Goal: Task Accomplishment & Management: Complete application form

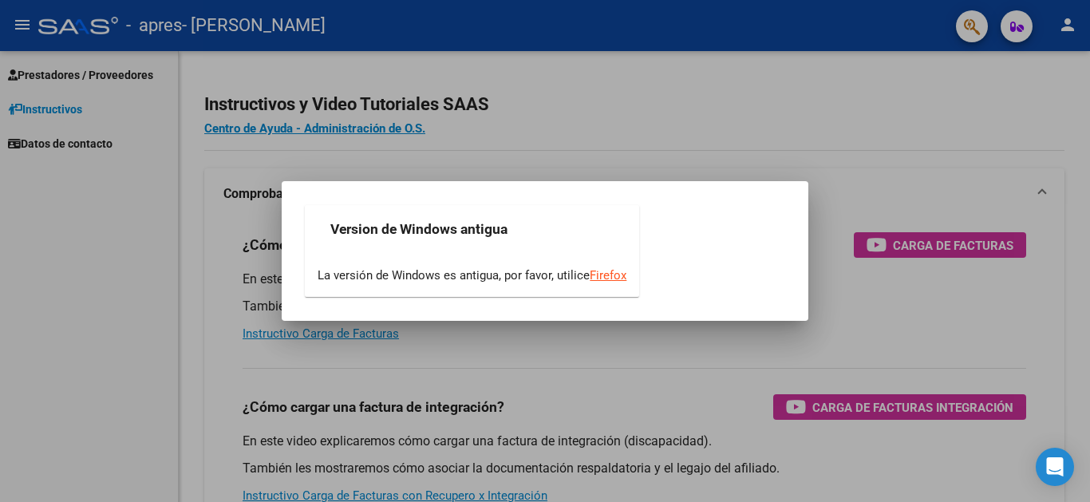
click at [77, 85] on div at bounding box center [545, 251] width 1090 height 502
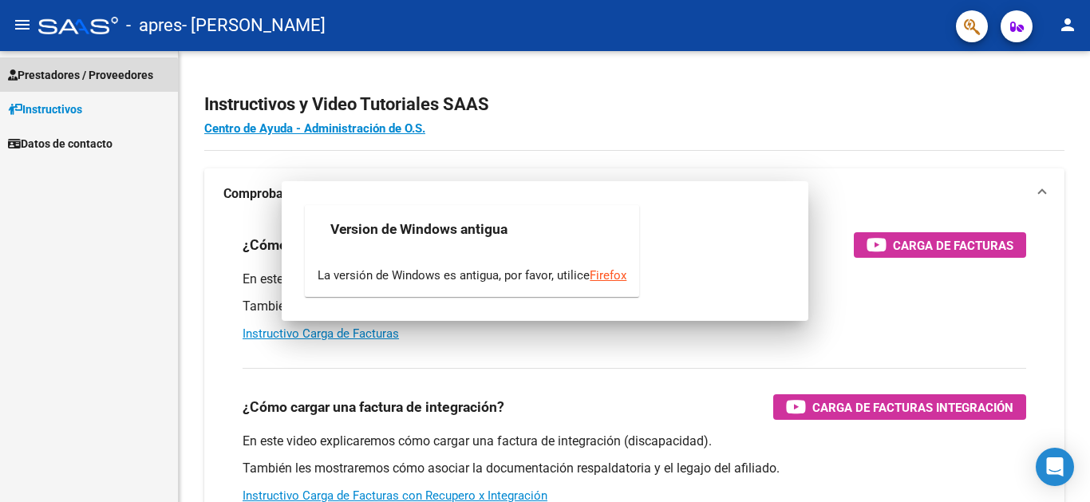
click at [77, 85] on link "Prestadores / Proveedores" at bounding box center [89, 74] width 178 height 34
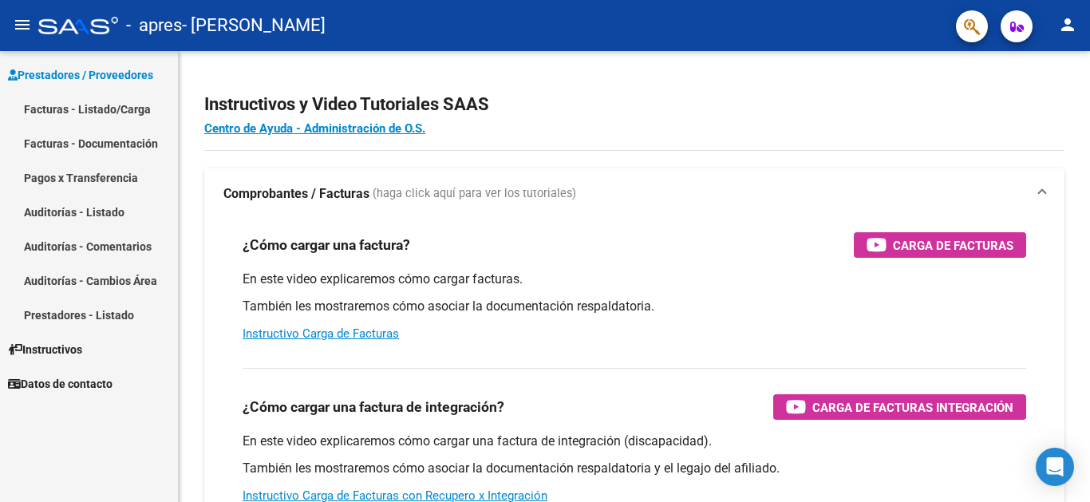
click at [77, 85] on link "Prestadores / Proveedores" at bounding box center [89, 74] width 178 height 34
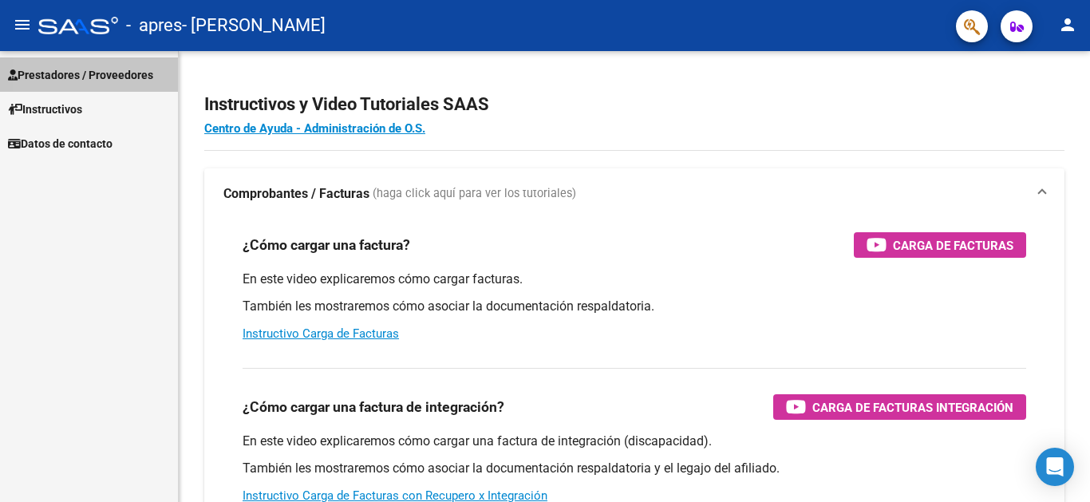
click at [77, 85] on link "Prestadores / Proveedores" at bounding box center [89, 74] width 178 height 34
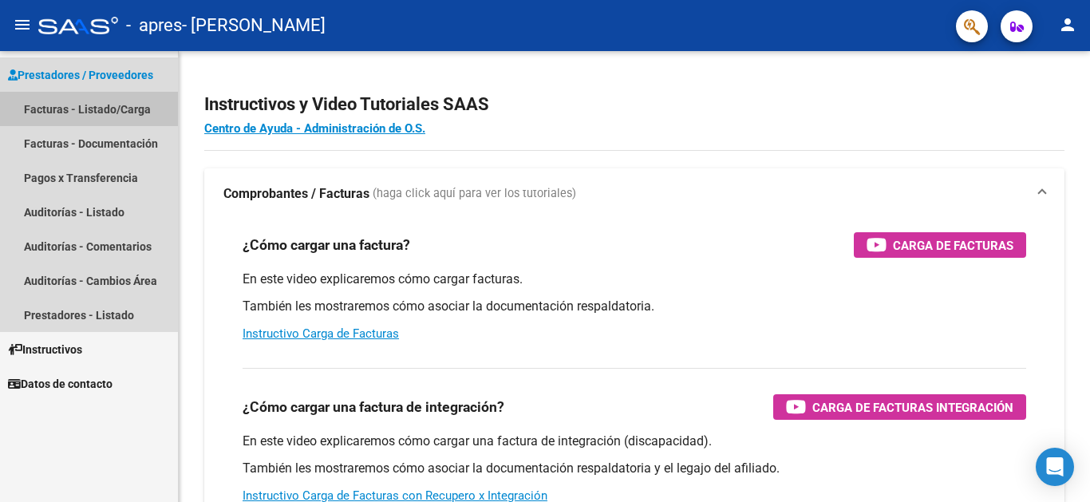
click at [73, 113] on link "Facturas - Listado/Carga" at bounding box center [89, 109] width 178 height 34
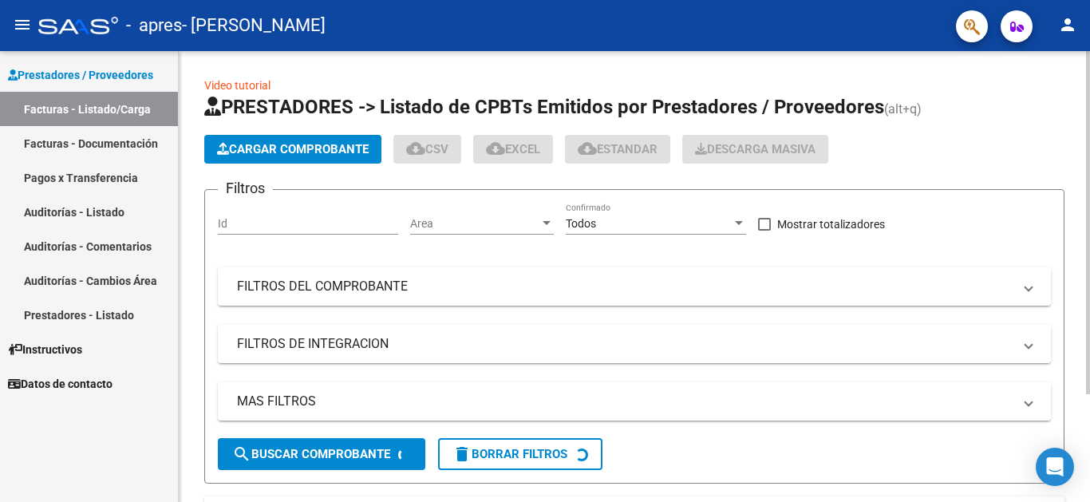
click at [273, 150] on span "Cargar Comprobante" at bounding box center [293, 149] width 152 height 14
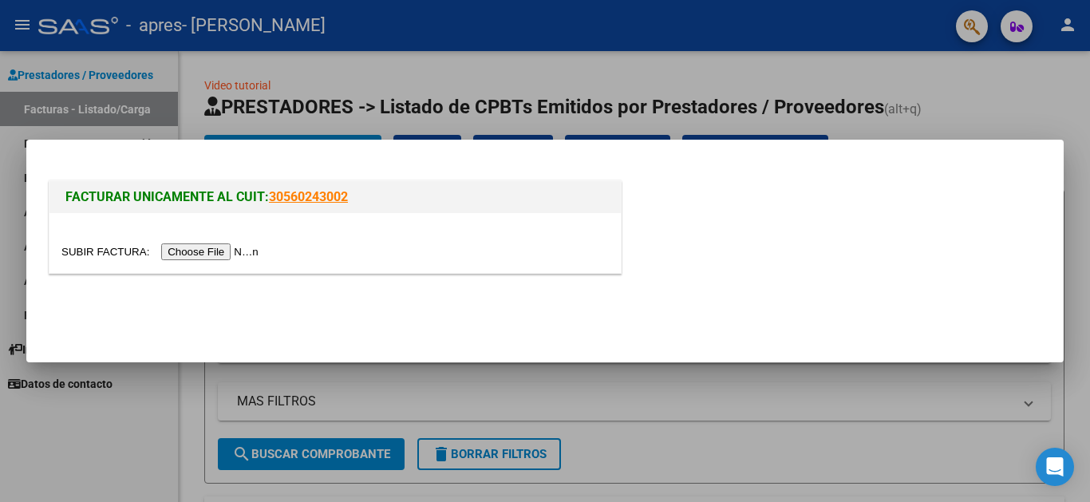
click at [255, 259] on input "file" at bounding box center [162, 251] width 202 height 17
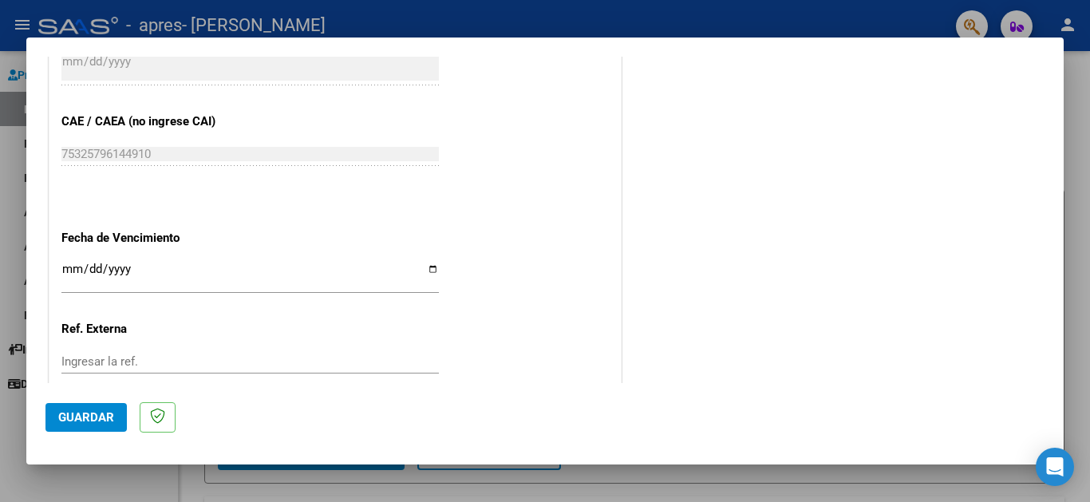
scroll to position [971, 0]
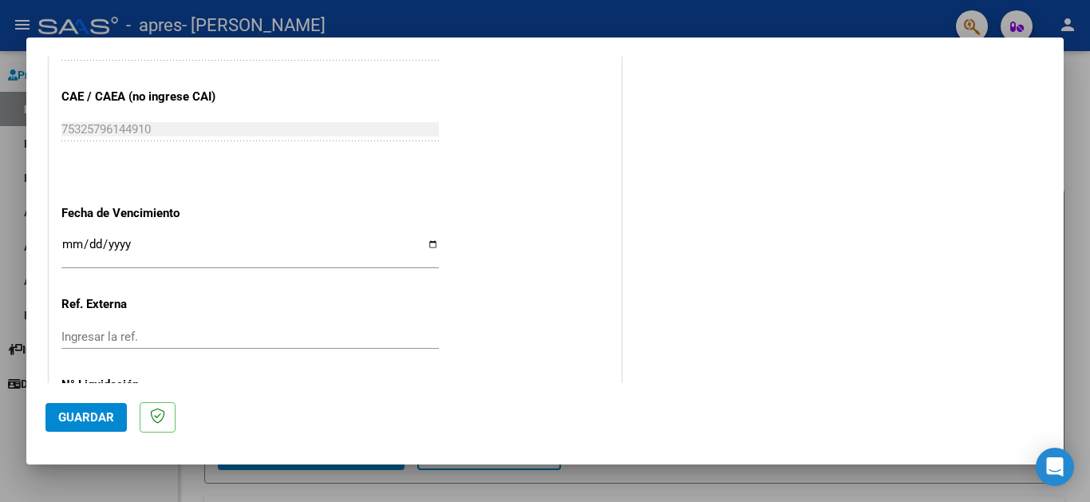
click at [431, 238] on input "Ingresar la fecha" at bounding box center [250, 251] width 378 height 26
type input "[DATE]"
click at [172, 330] on input "Ingresar la ref." at bounding box center [250, 337] width 378 height 14
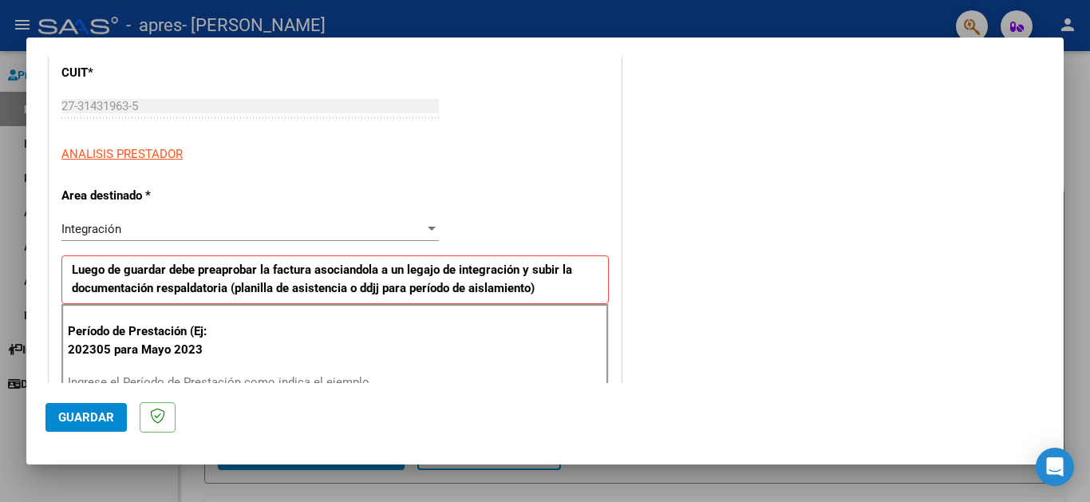
scroll to position [415, 0]
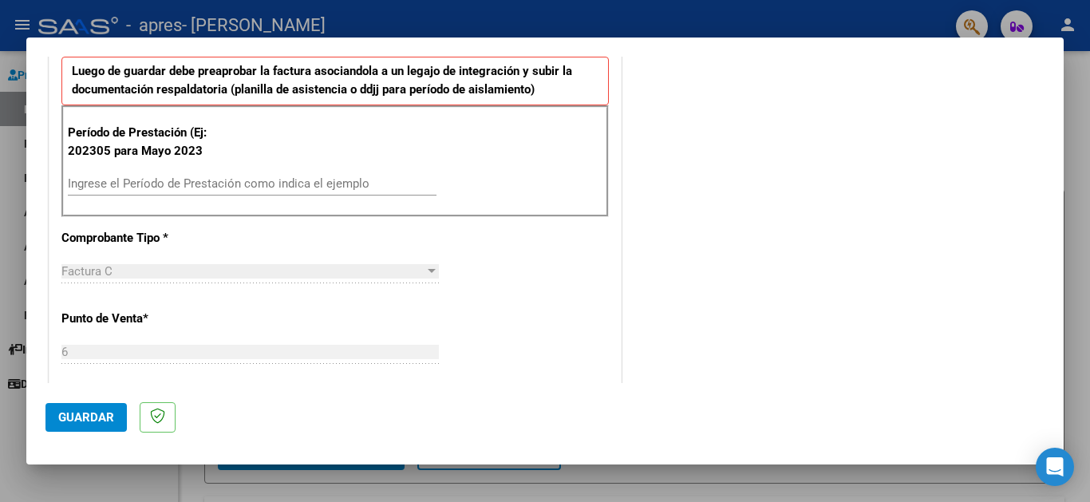
click at [203, 182] on input "Ingrese el Período de Prestación como indica el ejemplo" at bounding box center [252, 183] width 369 height 14
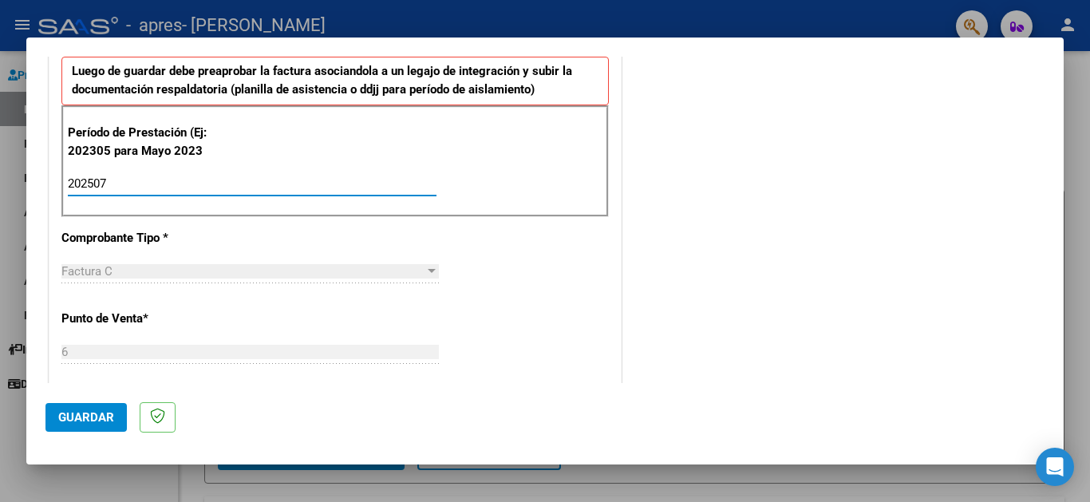
type input "202507"
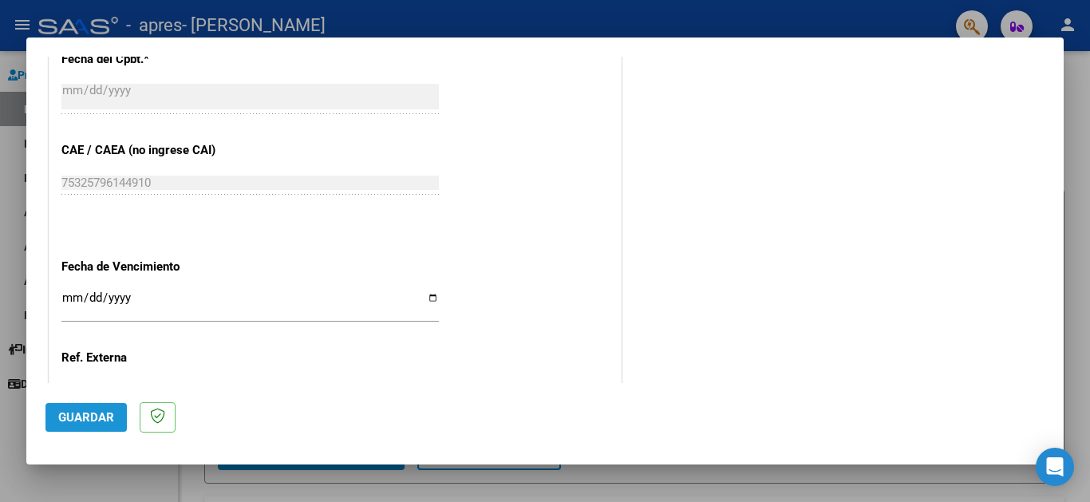
click at [103, 425] on button "Guardar" at bounding box center [85, 417] width 81 height 29
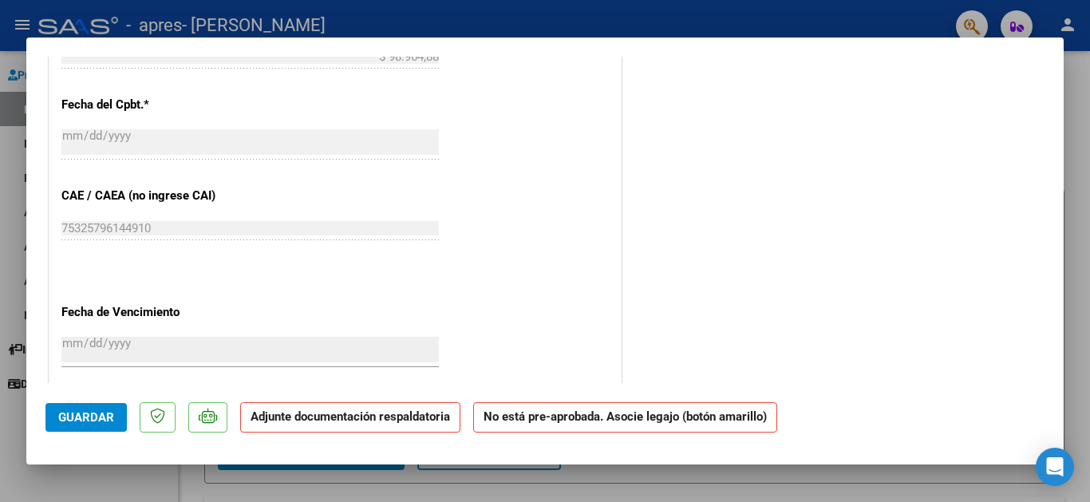
scroll to position [888, 0]
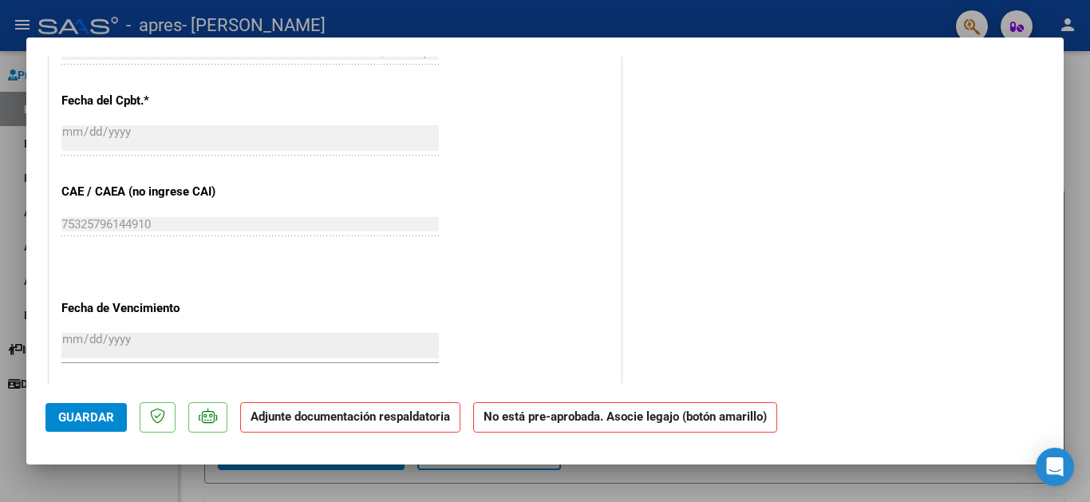
click at [334, 339] on div "[DATE] Ingresar la fecha" at bounding box center [250, 347] width 378 height 34
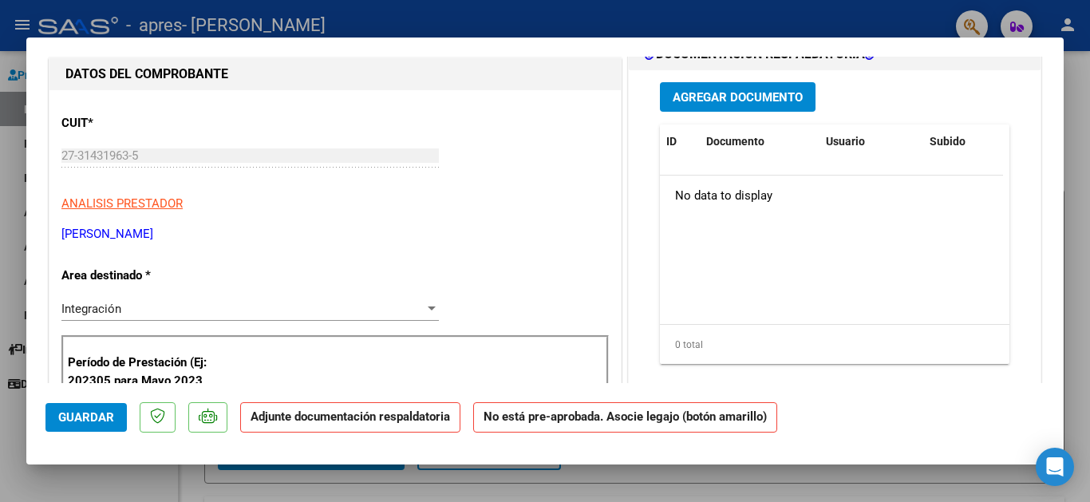
scroll to position [14, 0]
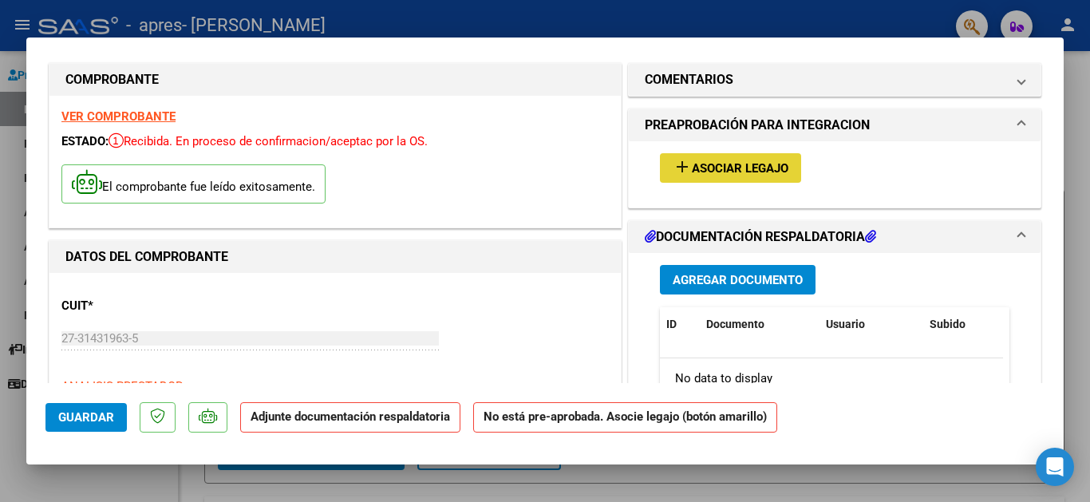
click at [692, 174] on span "Asociar Legajo" at bounding box center [740, 168] width 97 height 14
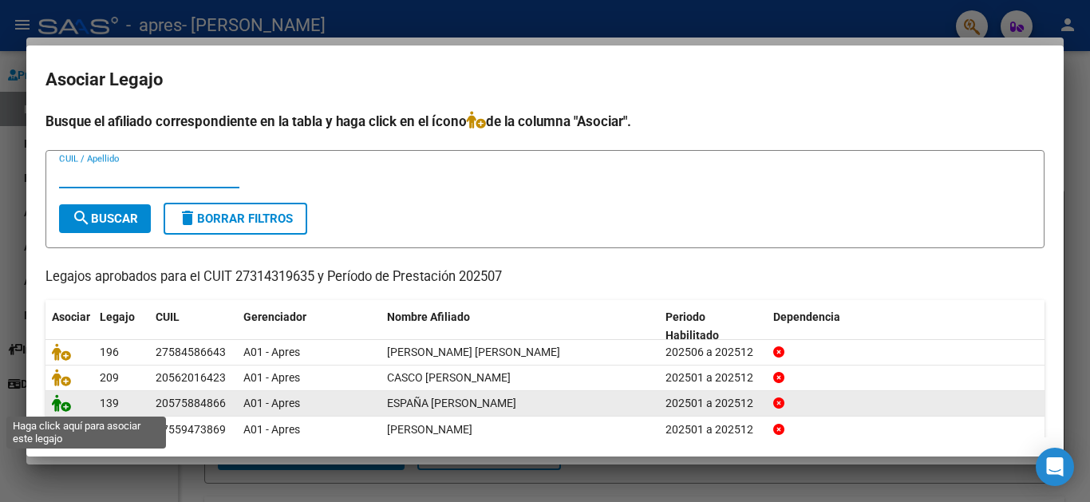
click at [67, 409] on icon at bounding box center [61, 403] width 19 height 18
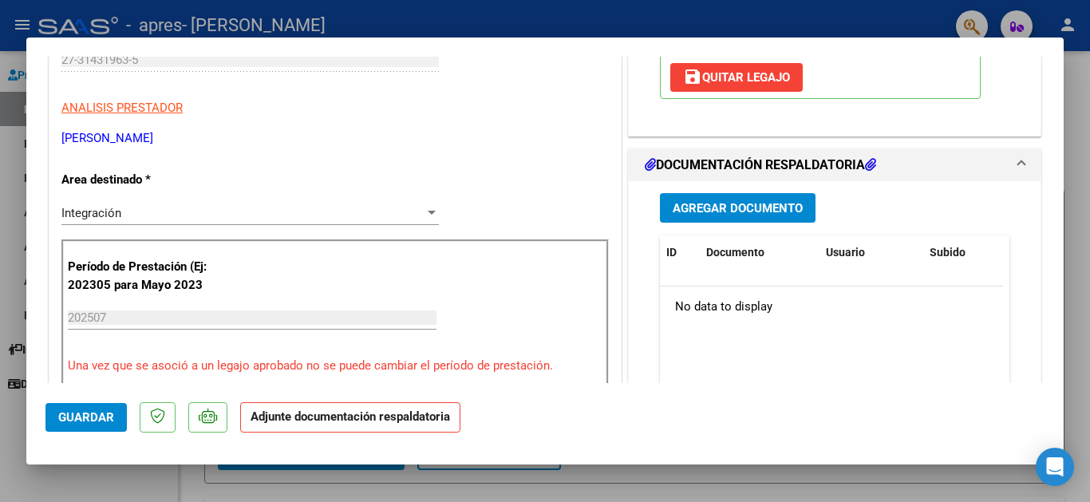
scroll to position [267, 0]
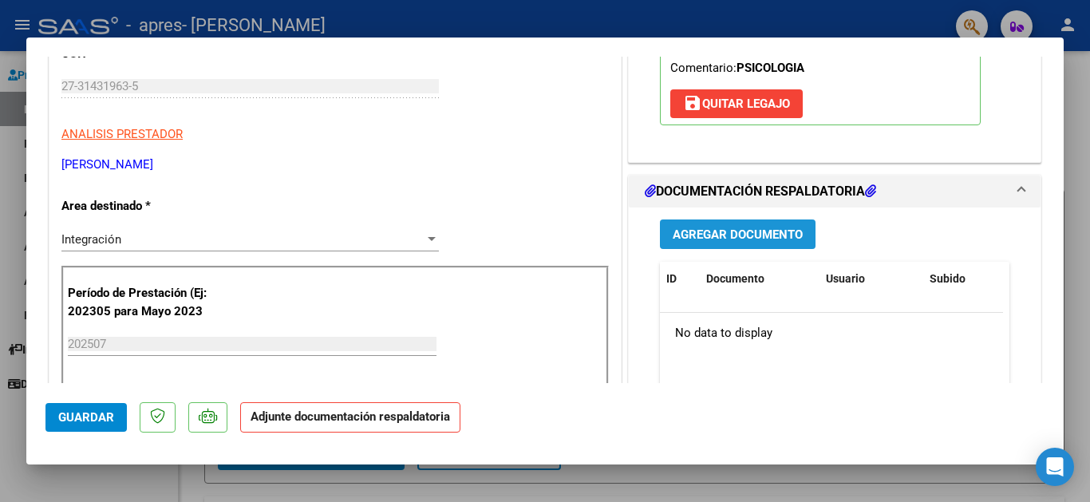
click at [713, 231] on span "Agregar Documento" at bounding box center [738, 234] width 130 height 14
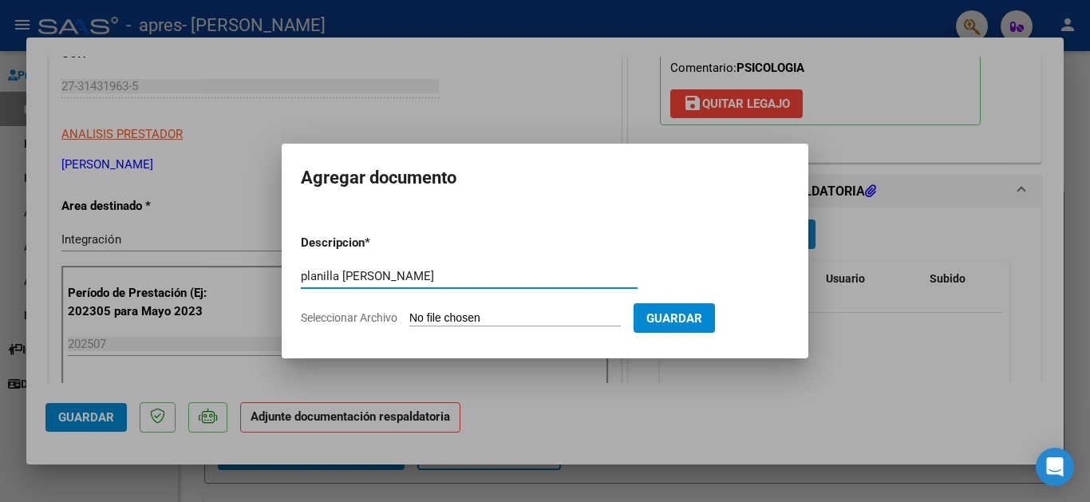
type input "planilla [PERSON_NAME]"
click at [585, 322] on input "Seleccionar Archivo" at bounding box center [515, 318] width 212 height 15
click at [537, 318] on input "Seleccionar Archivo" at bounding box center [515, 318] width 212 height 15
type input "C:\fakepath\[PERSON_NAME] españa [PERSON_NAME].pdf"
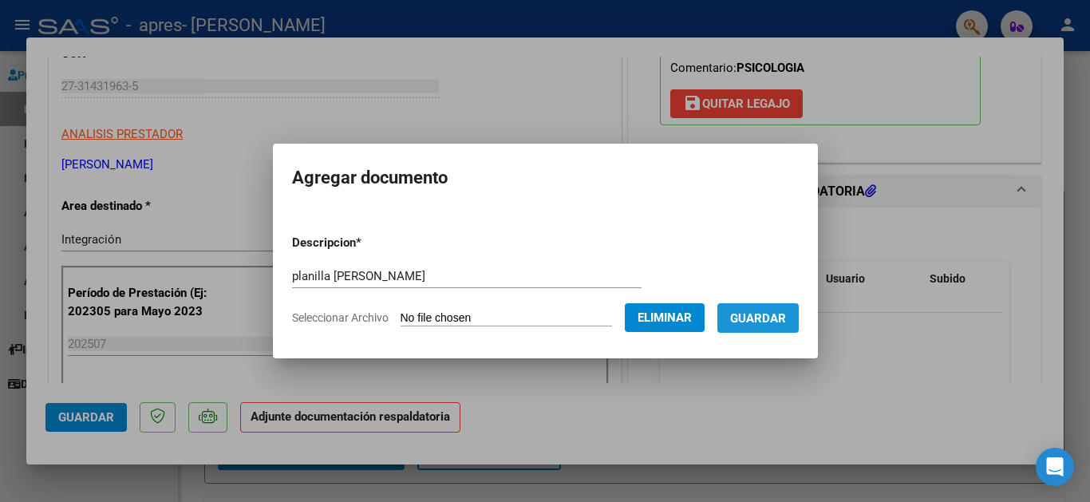
click at [769, 313] on span "Guardar" at bounding box center [758, 318] width 56 height 14
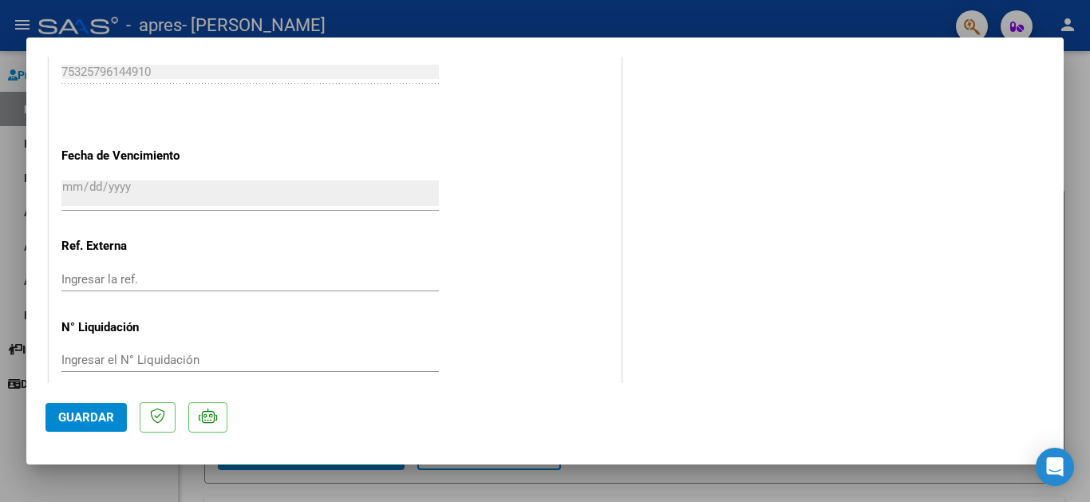
scroll to position [1003, 0]
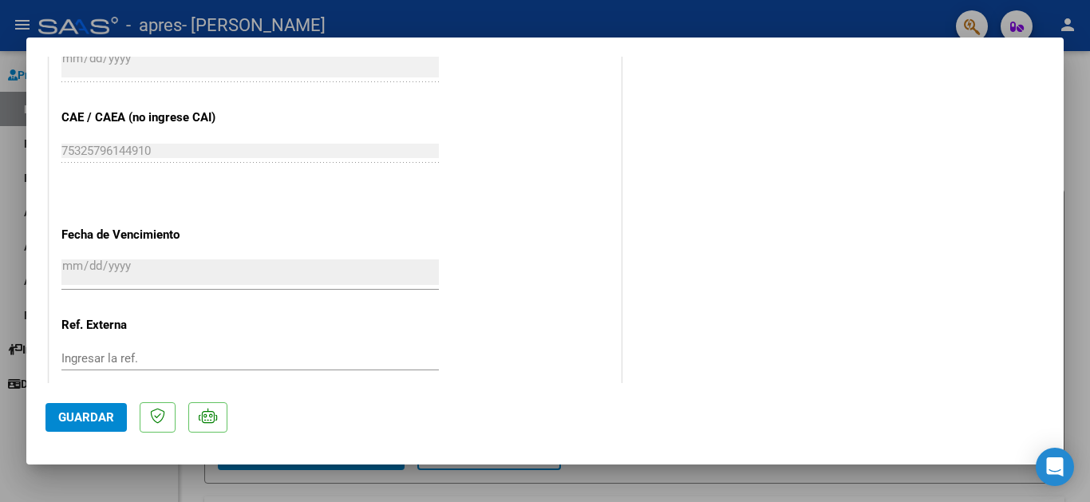
click at [267, 255] on div "[DATE] Ingresar la fecha" at bounding box center [250, 272] width 378 height 34
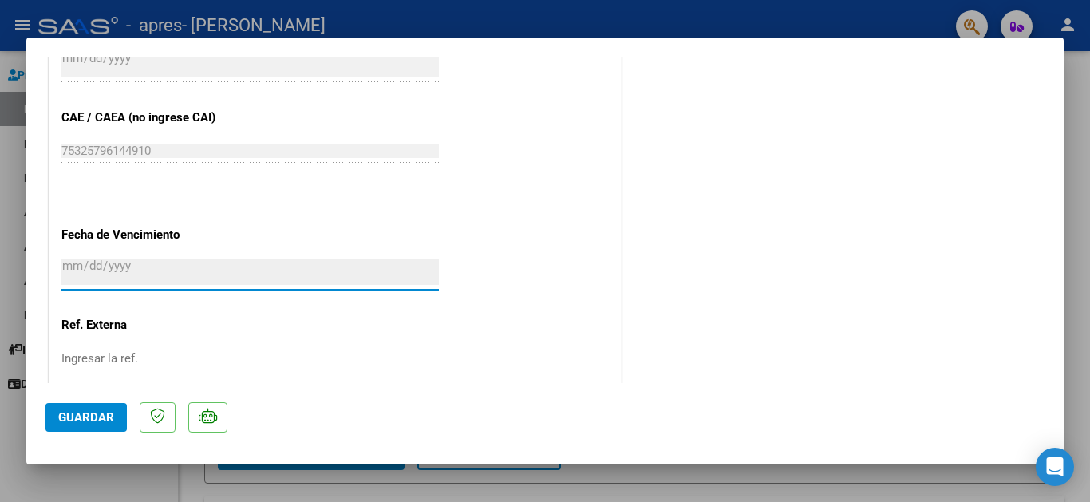
click at [262, 263] on input "[DATE]" at bounding box center [250, 272] width 378 height 26
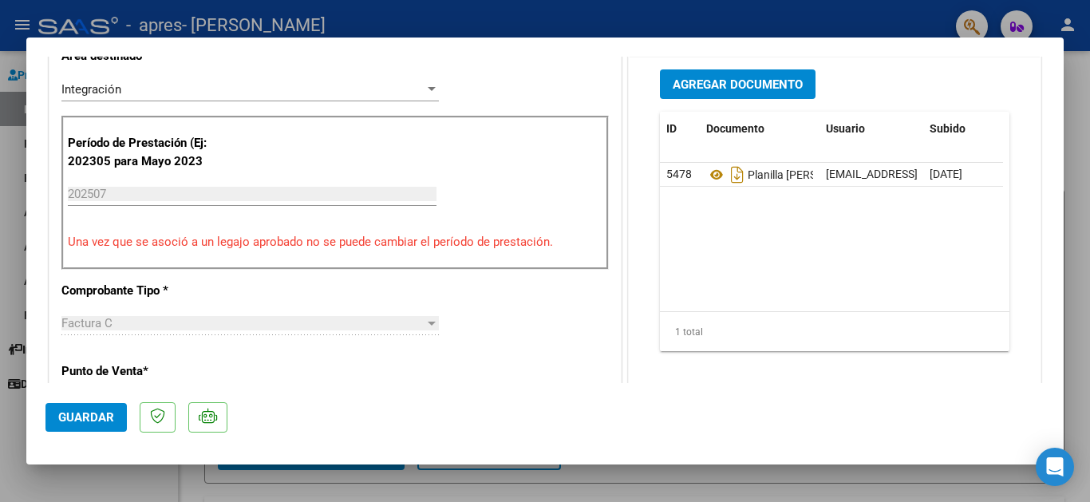
scroll to position [176, 0]
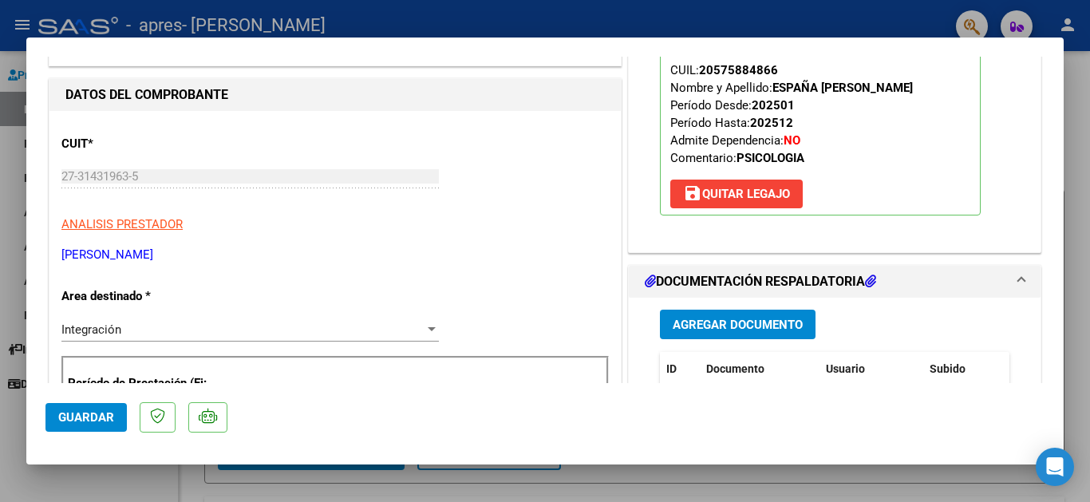
click at [781, 318] on span "Agregar Documento" at bounding box center [738, 325] width 130 height 14
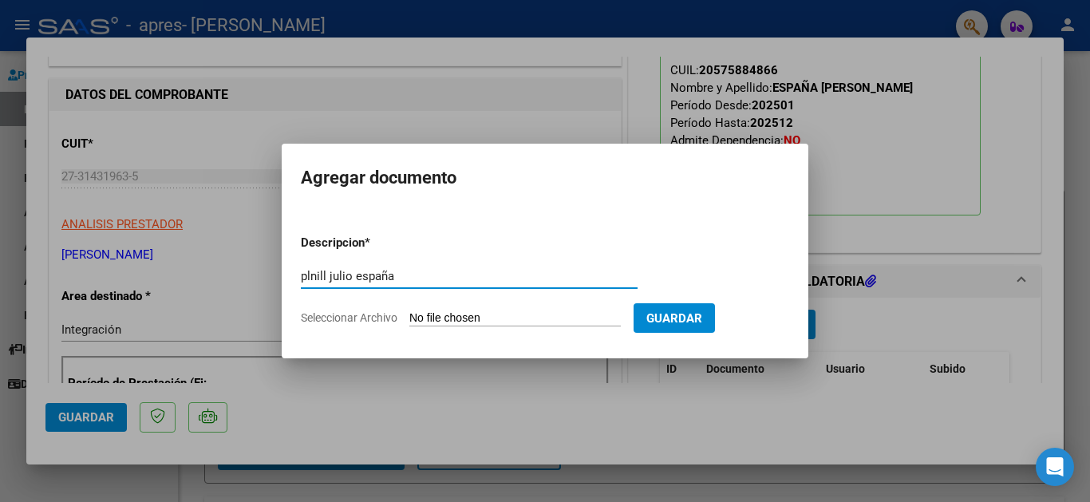
type input "plnill julio españa"
click at [556, 311] on input "Seleccionar Archivo" at bounding box center [515, 318] width 212 height 15
type input "C:\fakepath\planilla feliiiii [GEOGRAPHIC_DATA]pdf"
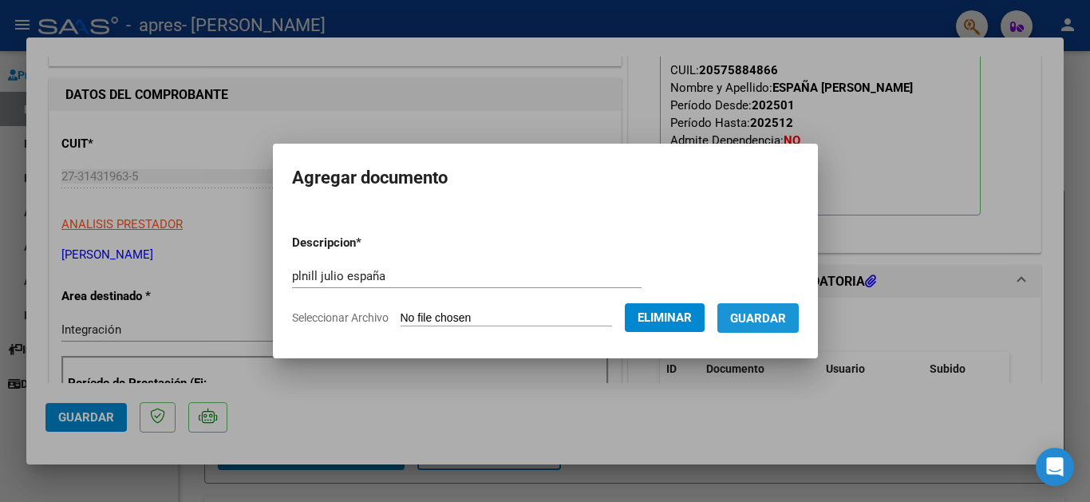
click at [737, 315] on span "Guardar" at bounding box center [758, 318] width 56 height 14
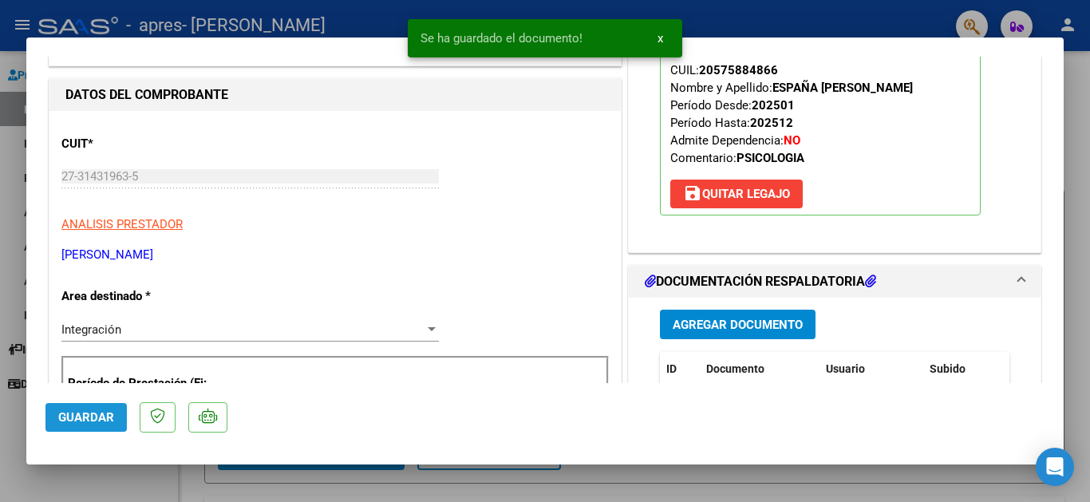
click at [93, 419] on span "Guardar" at bounding box center [86, 417] width 56 height 14
click at [658, 38] on span "x" at bounding box center [661, 38] width 6 height 14
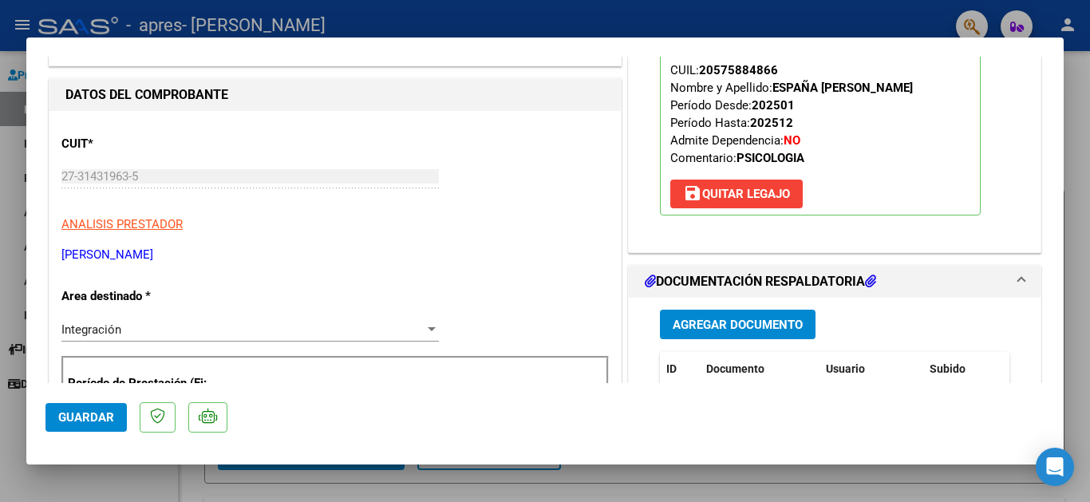
click at [1089, 184] on div at bounding box center [545, 251] width 1090 height 502
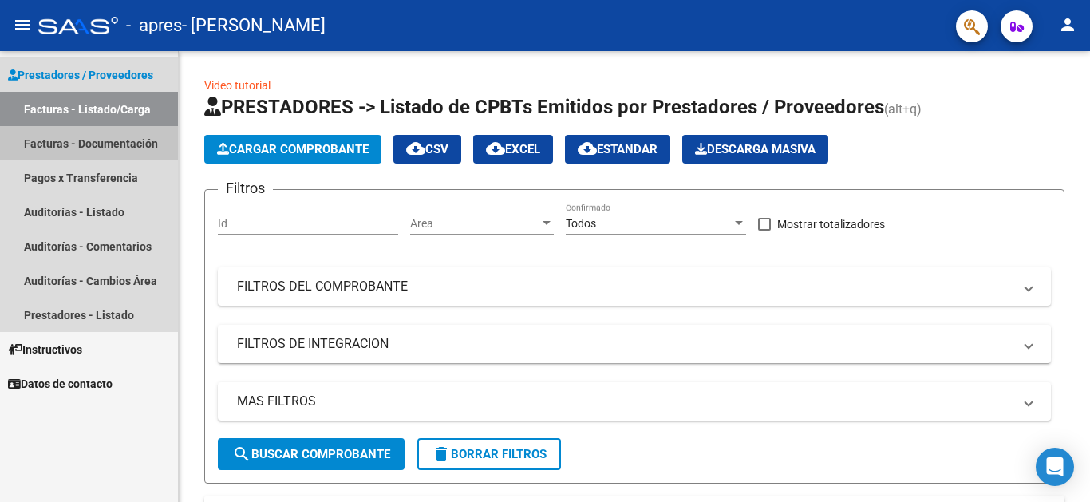
click at [136, 132] on link "Facturas - Documentación" at bounding box center [89, 143] width 178 height 34
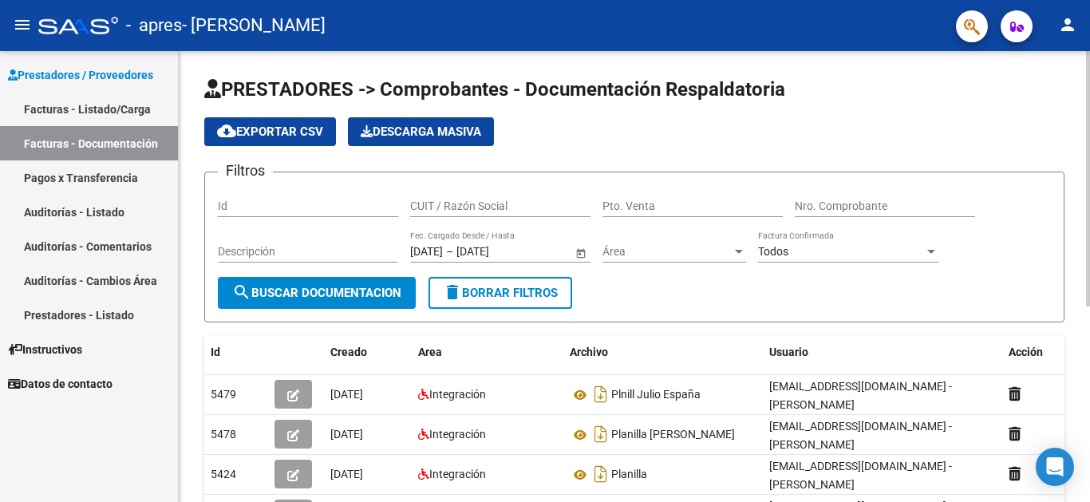
drag, startPoint x: 1085, startPoint y: 131, endPoint x: 1076, endPoint y: 295, distance: 164.7
click at [1076, 295] on div "PRESTADORES -> Comprobantes - Documentación Respaldatoria cloud_download Export…" at bounding box center [634, 461] width 911 height 820
click at [1028, 177] on form "Filtros Id CUIT / Razón Social Pto. Venta Nro. Comprobante Descripción [DATE] […" at bounding box center [634, 247] width 860 height 151
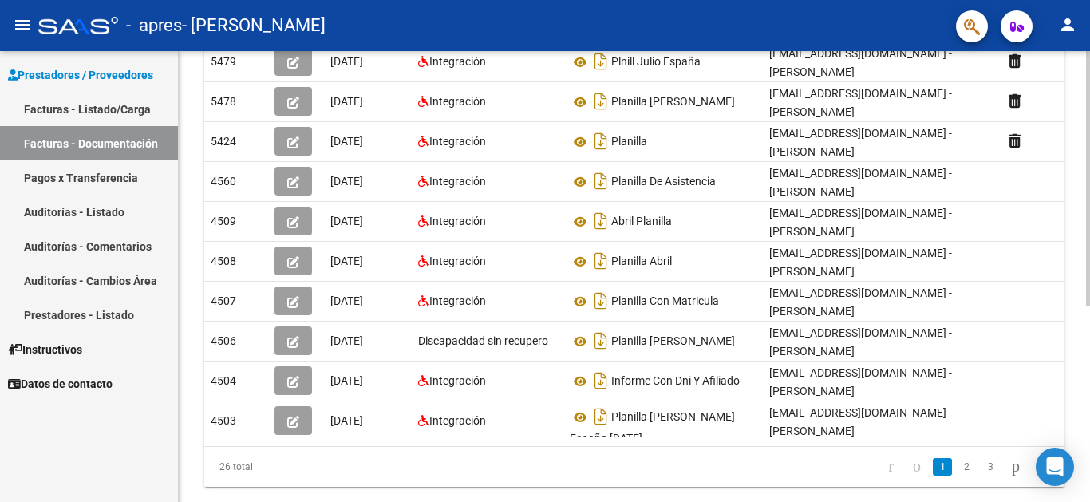
click at [1057, 352] on div "PRESTADORES -> Comprobantes - Documentación Respaldatoria cloud_download Export…" at bounding box center [636, 128] width 915 height 820
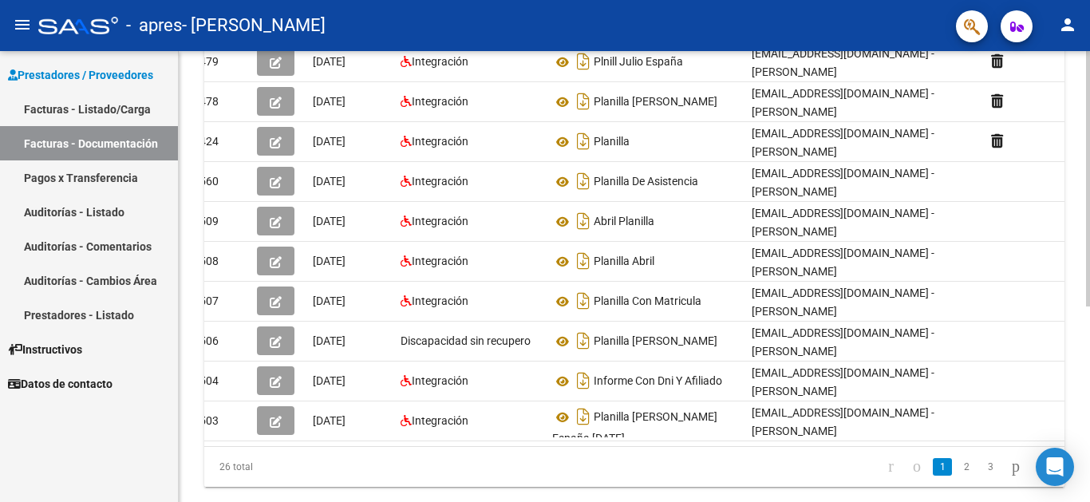
scroll to position [0, 0]
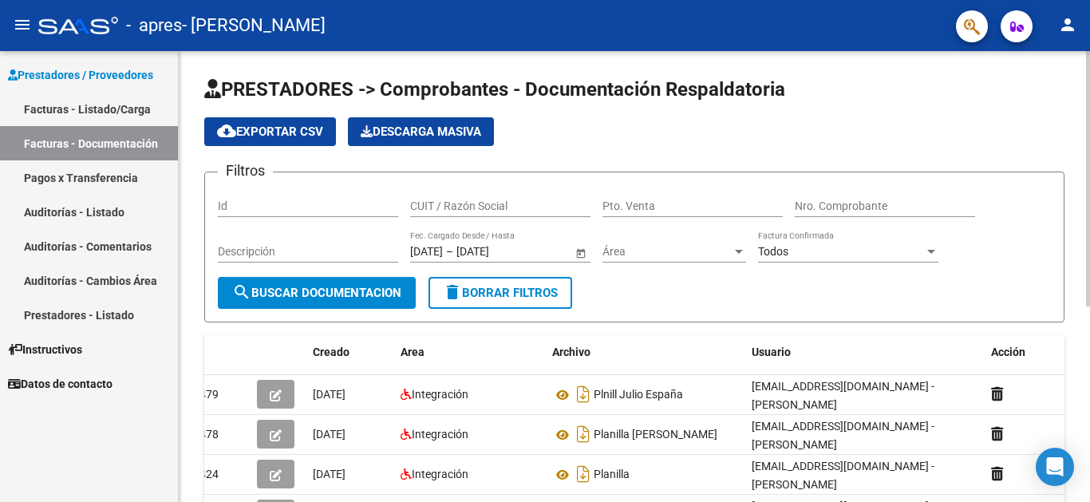
click at [1088, 122] on div at bounding box center [1088, 178] width 4 height 255
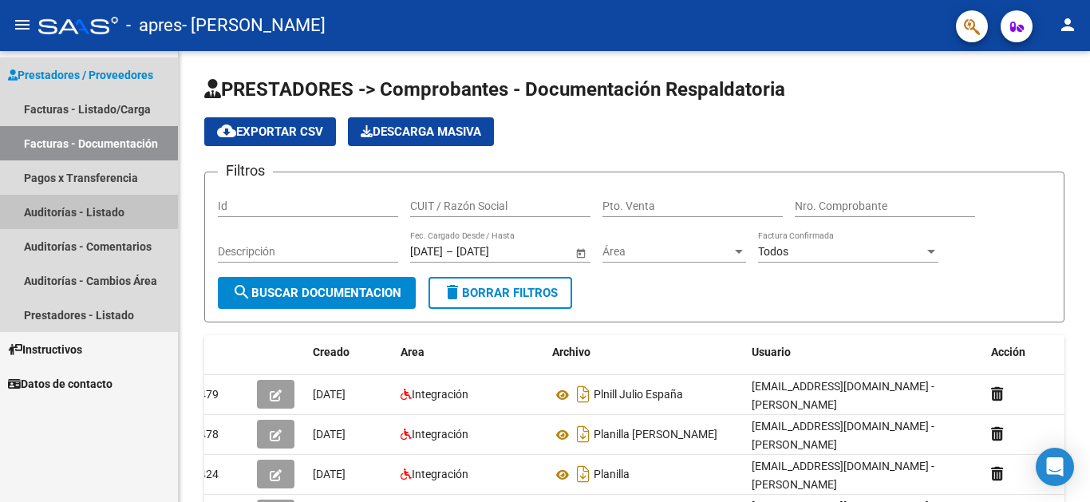
click at [52, 208] on link "Auditorías - Listado" at bounding box center [89, 212] width 178 height 34
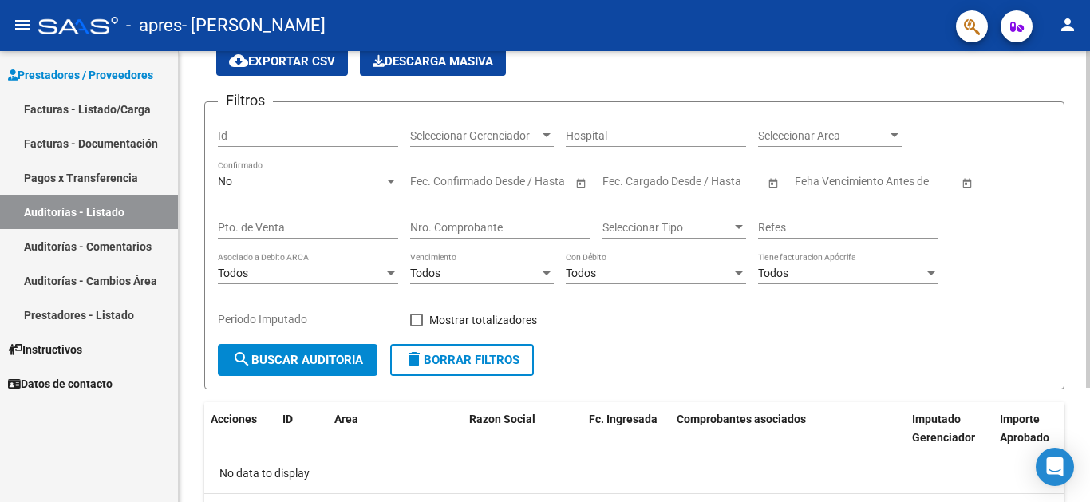
click at [1070, 227] on div "PRESTADORES -> Auditoría de Comprobantes / Prestaciones cloud_download Exportar…" at bounding box center [636, 283] width 915 height 604
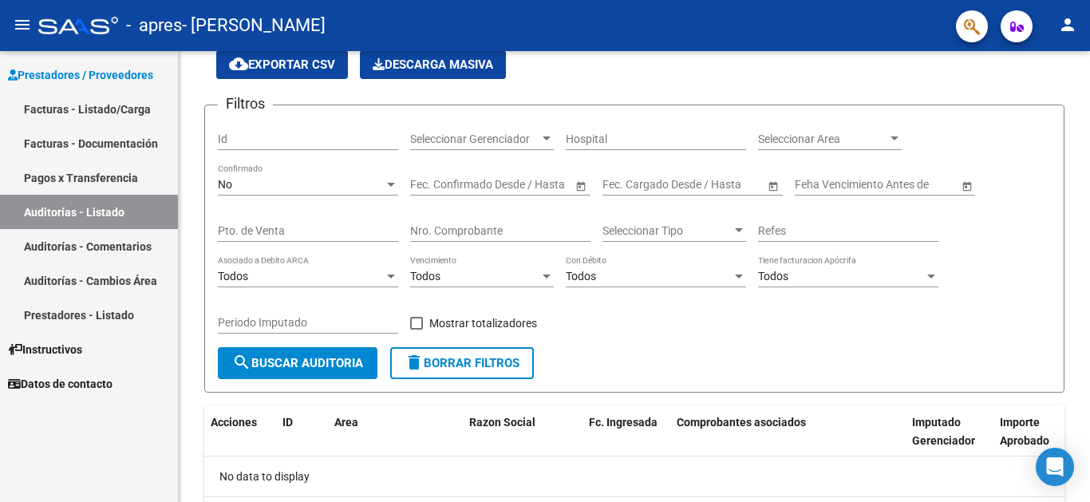
click at [135, 115] on link "Facturas - Listado/Carga" at bounding box center [89, 109] width 178 height 34
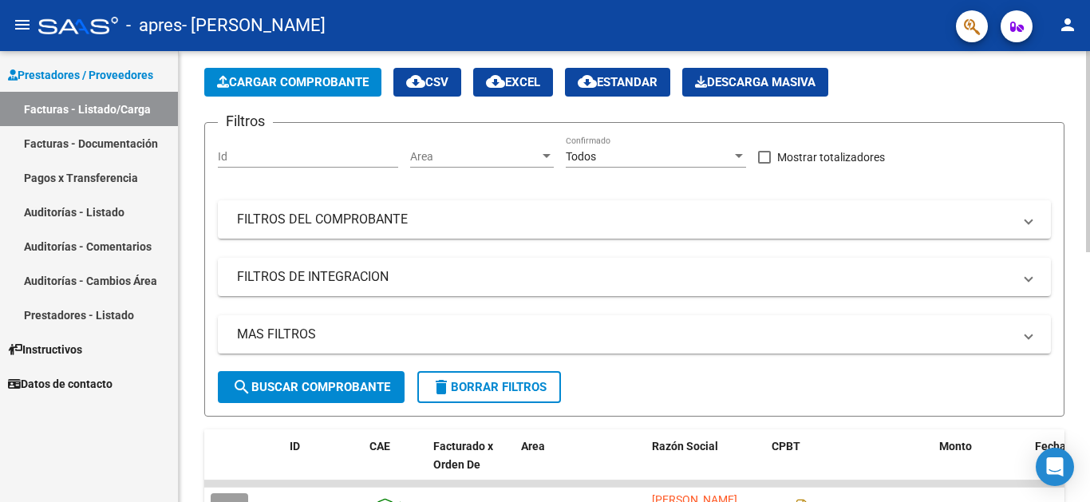
scroll to position [465, 0]
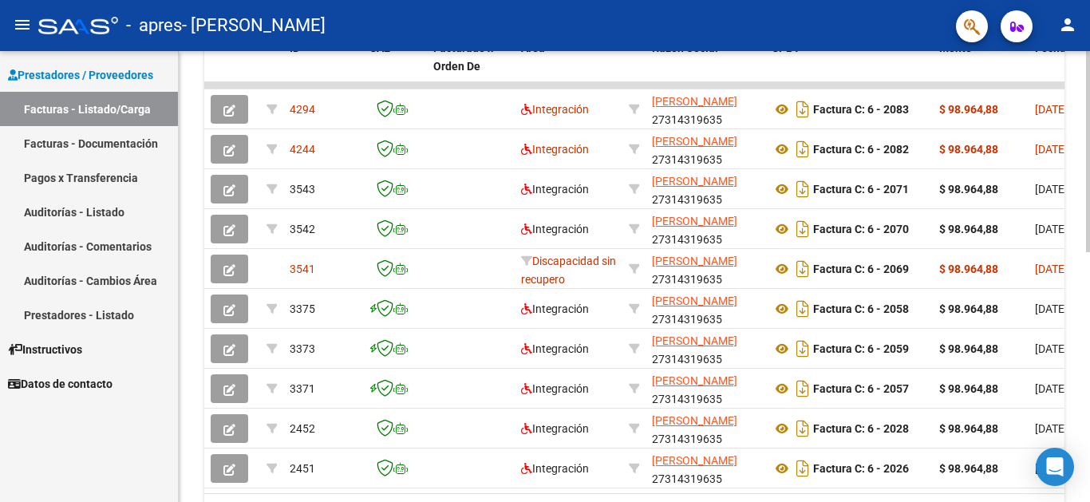
click at [1050, 335] on div "Video tutorial PRESTADORES -> Listado de CPBTs Emitidos por Prestadores / Prove…" at bounding box center [636, 85] width 915 height 999
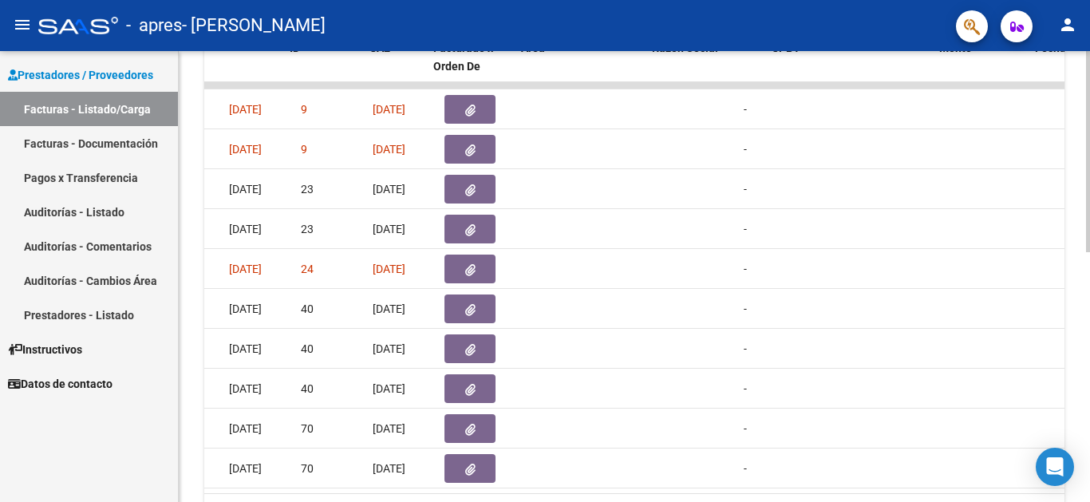
scroll to position [0, 0]
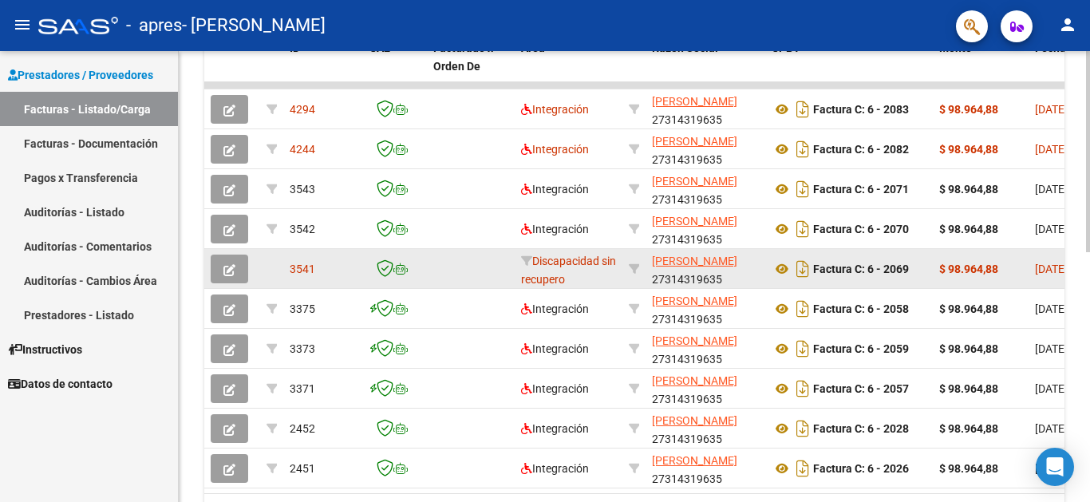
click at [998, 260] on div "$ 98.964,88" at bounding box center [980, 269] width 83 height 18
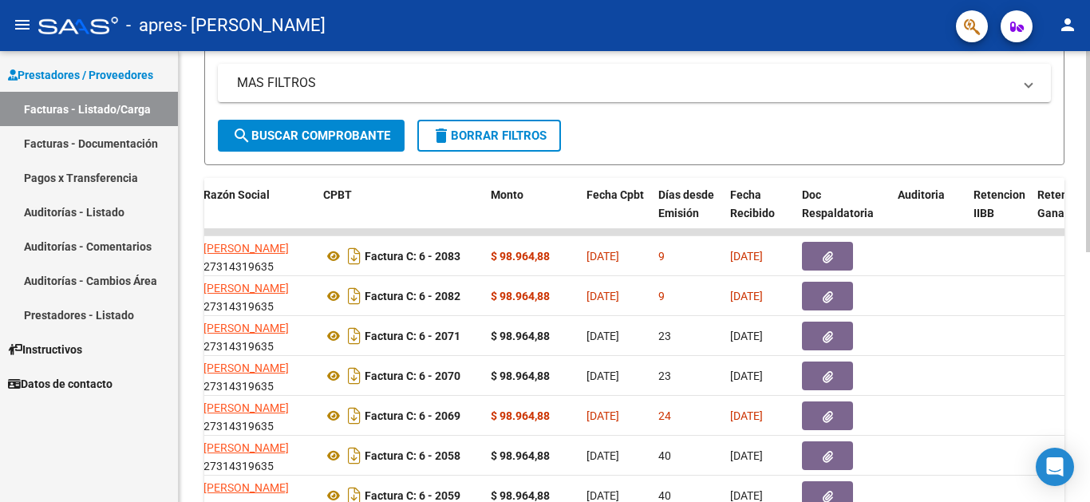
scroll to position [349, 0]
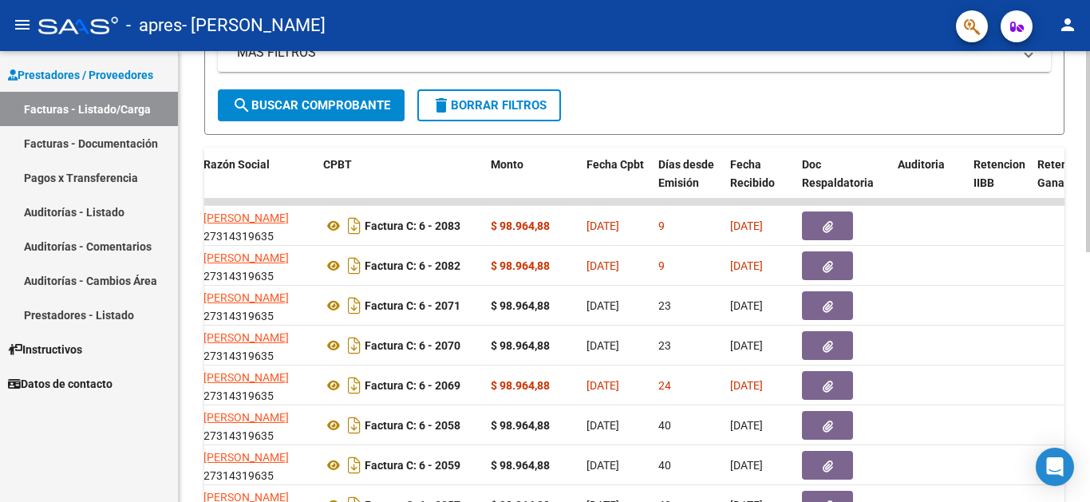
click at [1062, 342] on div "Video tutorial PRESTADORES -> Listado de CPBTs Emitidos por Prestadores / Prove…" at bounding box center [636, 201] width 915 height 999
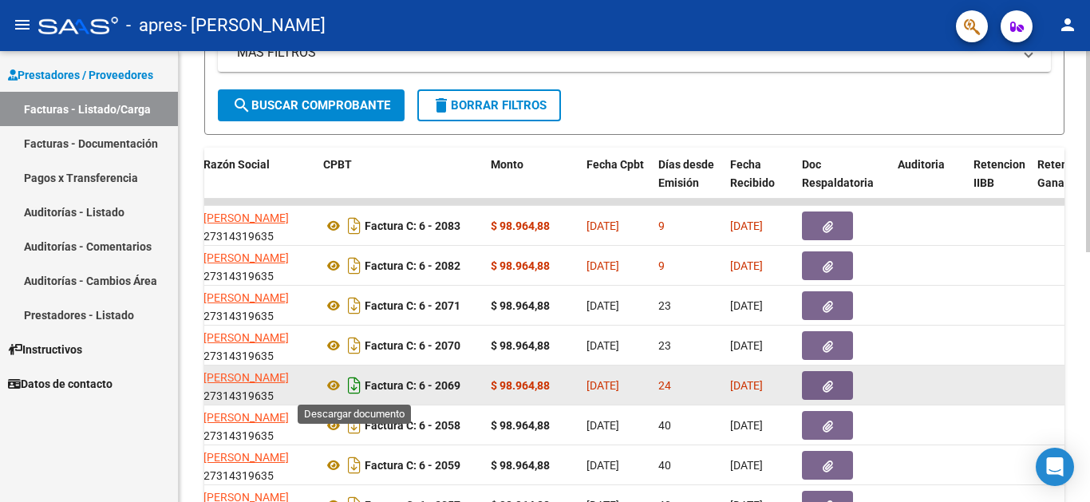
click at [359, 384] on icon "Descargar documento" at bounding box center [354, 386] width 21 height 26
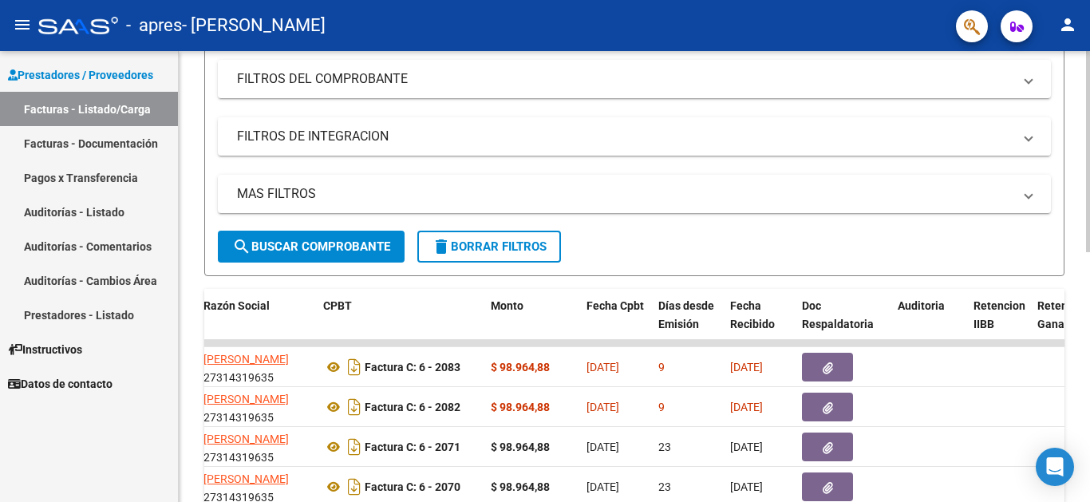
click at [1062, 304] on div "Video tutorial PRESTADORES -> Listado de CPBTs Emitidos por Prestadores / Prove…" at bounding box center [636, 343] width 915 height 999
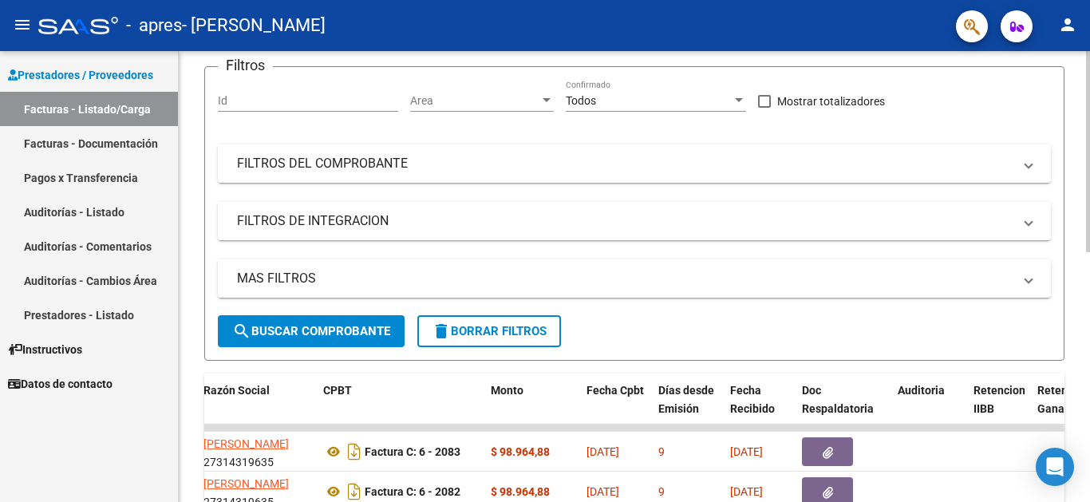
scroll to position [125, 0]
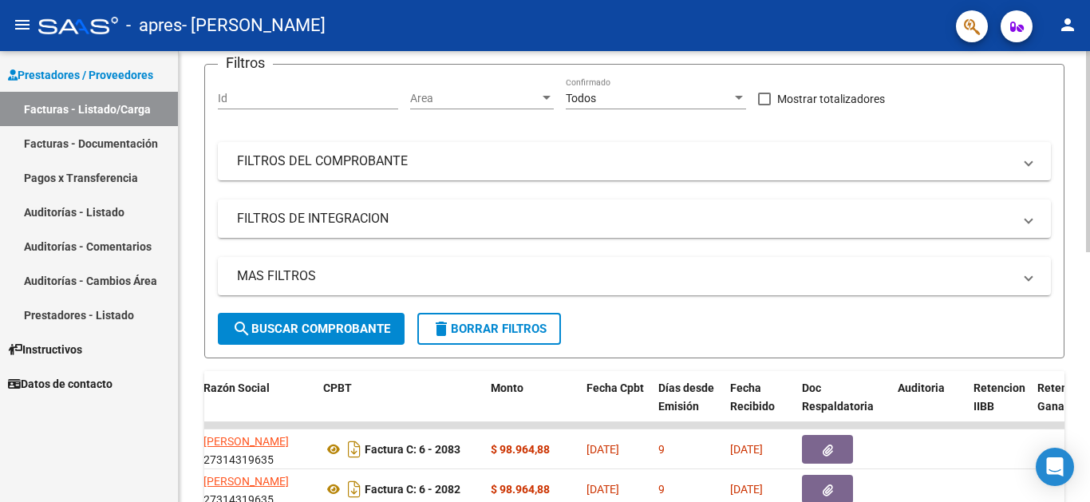
click at [1082, 239] on div "Video tutorial PRESTADORES -> Listado de CPBTs Emitidos por Prestadores / Prove…" at bounding box center [636, 425] width 915 height 999
click at [1073, 283] on div "Video tutorial PRESTADORES -> Listado de CPBTs Emitidos por Prestadores / Prove…" at bounding box center [636, 425] width 915 height 999
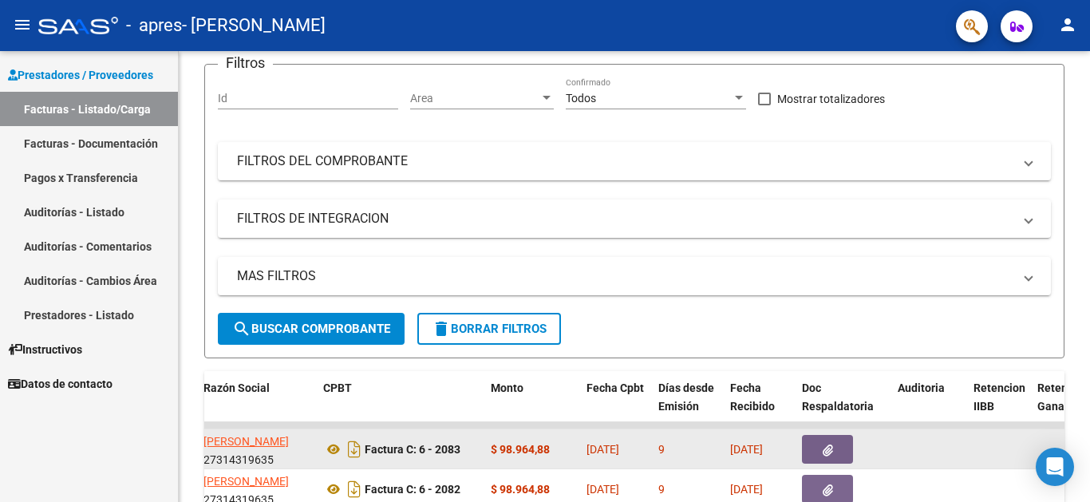
scroll to position [292, 0]
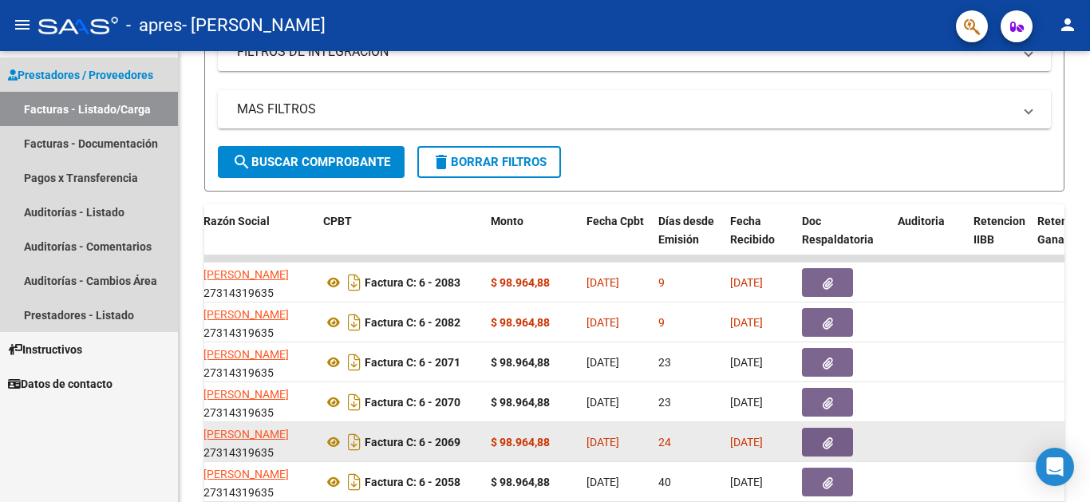
click at [148, 109] on link "Facturas - Listado/Carga" at bounding box center [89, 109] width 178 height 34
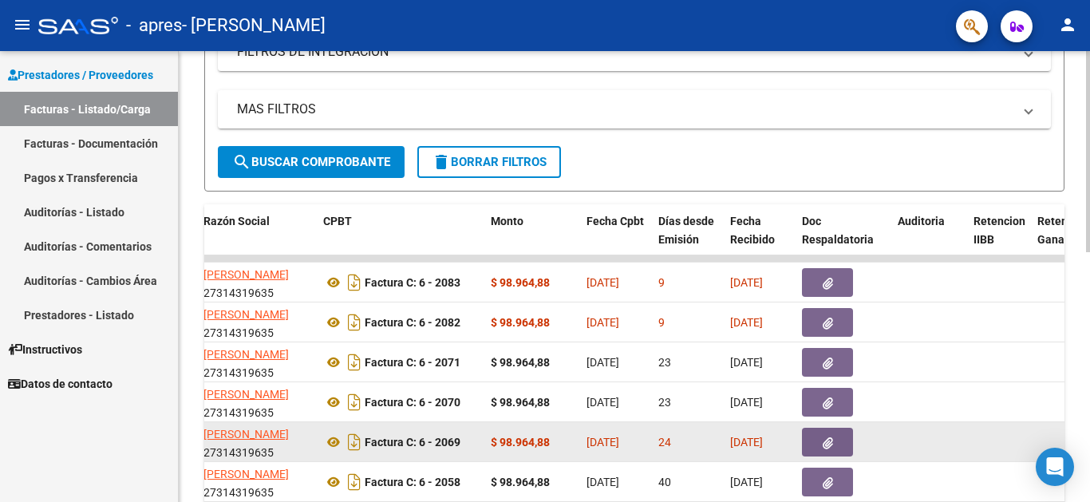
click at [1068, 63] on div "Video tutorial PRESTADORES -> Listado de CPBTs Emitidos por Prestadores / Prove…" at bounding box center [636, 258] width 915 height 999
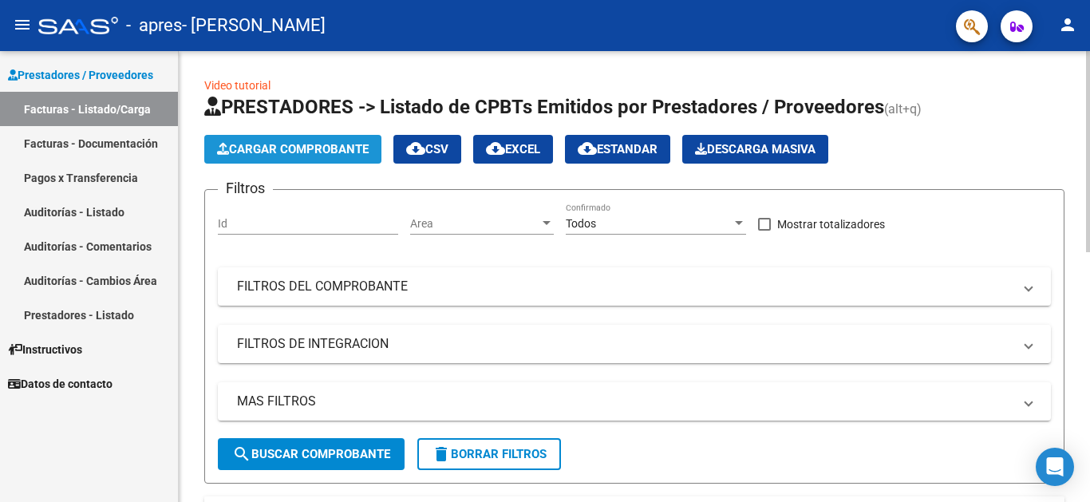
click at [321, 145] on span "Cargar Comprobante" at bounding box center [293, 149] width 152 height 14
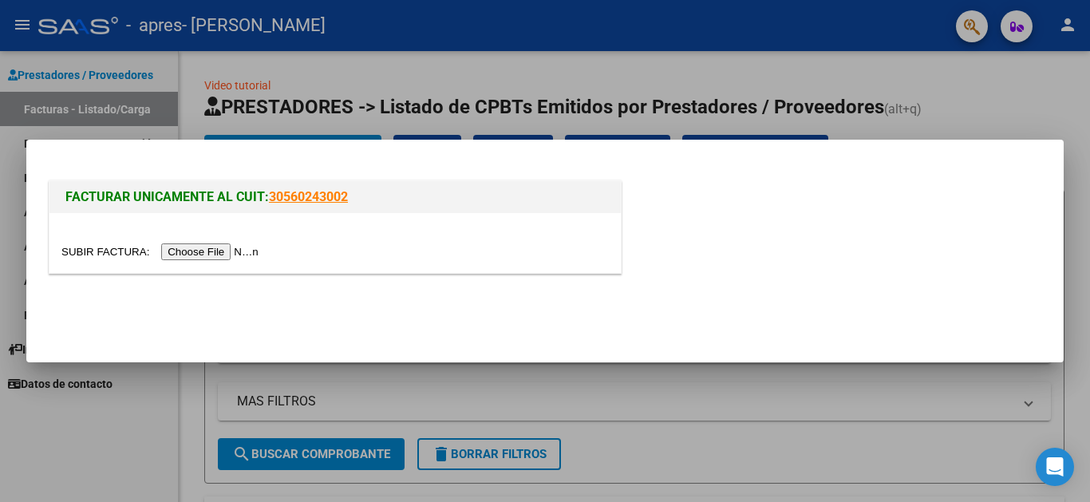
click at [245, 250] on input "file" at bounding box center [162, 251] width 202 height 17
click at [174, 252] on input "file" at bounding box center [162, 251] width 202 height 17
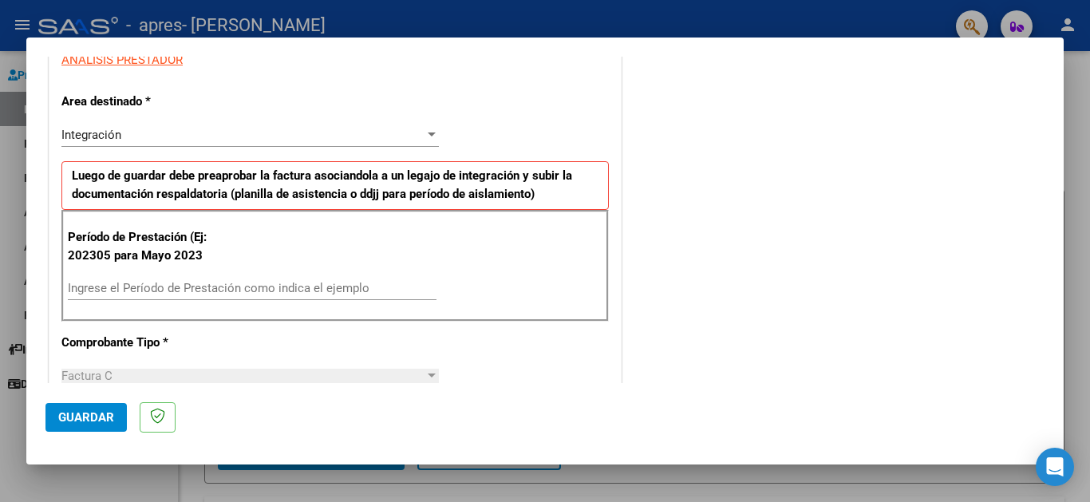
scroll to position [314, 0]
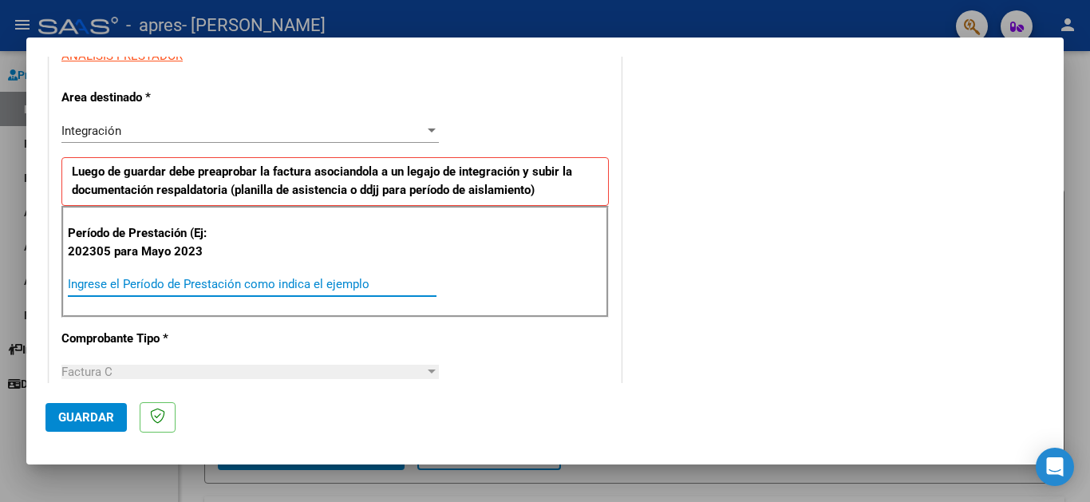
click at [314, 277] on input "Ingrese el Período de Prestación como indica el ejemplo" at bounding box center [252, 284] width 369 height 14
type input "202507"
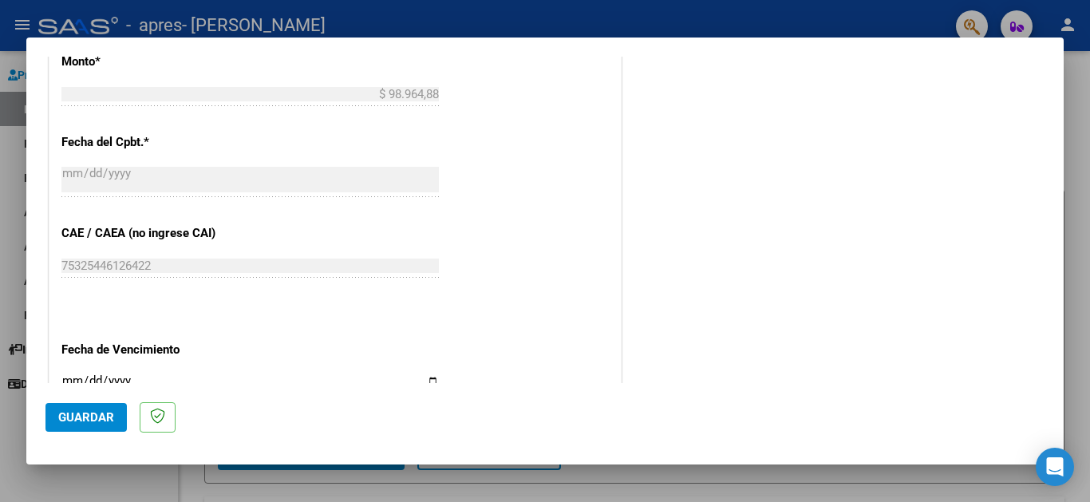
scroll to position [878, 0]
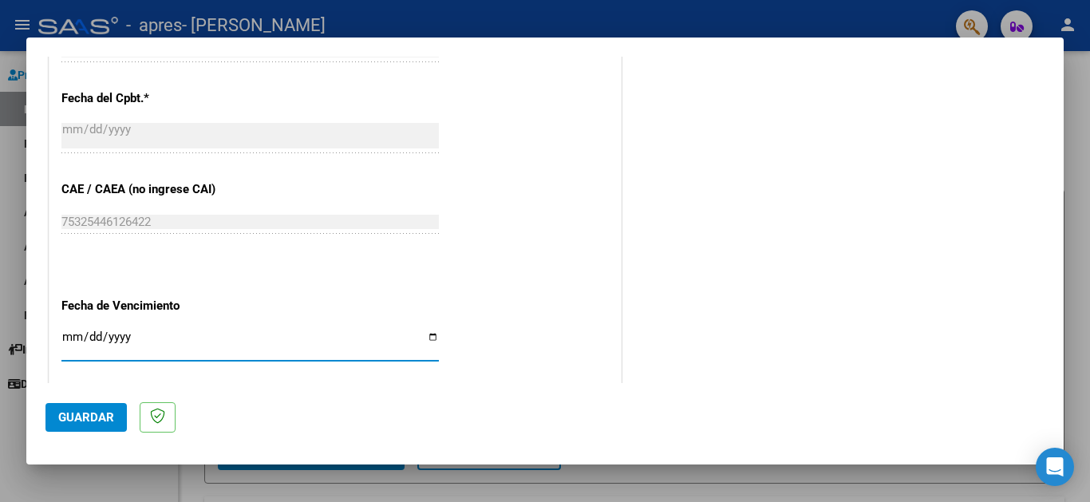
click at [429, 331] on input "Ingresar la fecha" at bounding box center [250, 343] width 378 height 26
type input "[DATE]"
click at [89, 417] on span "Guardar" at bounding box center [86, 417] width 56 height 14
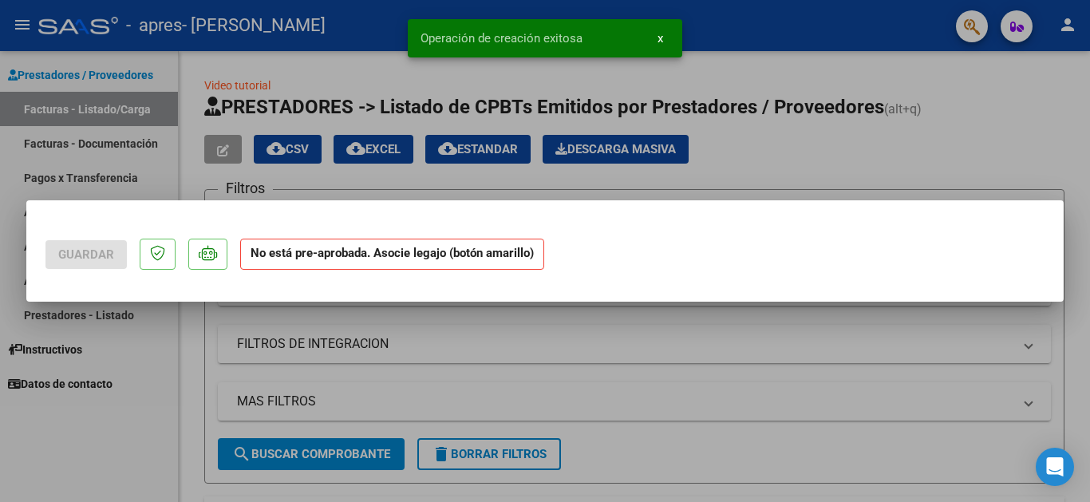
scroll to position [0, 0]
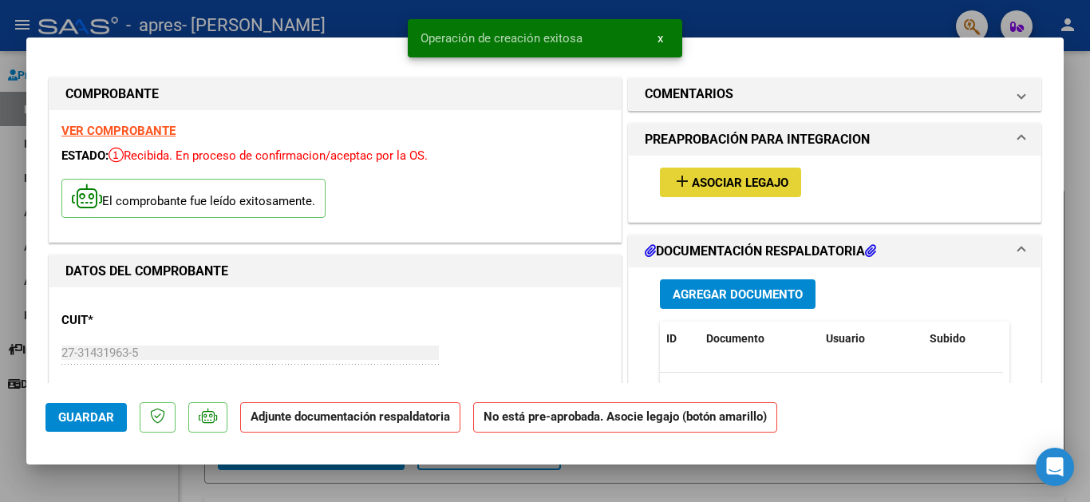
click at [698, 188] on span "Asociar Legajo" at bounding box center [740, 183] width 97 height 14
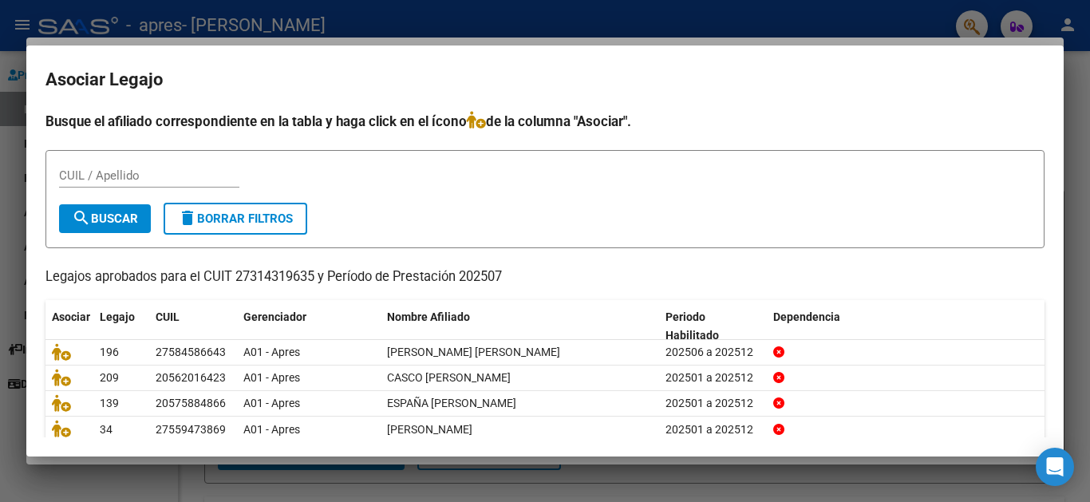
scroll to position [64, 0]
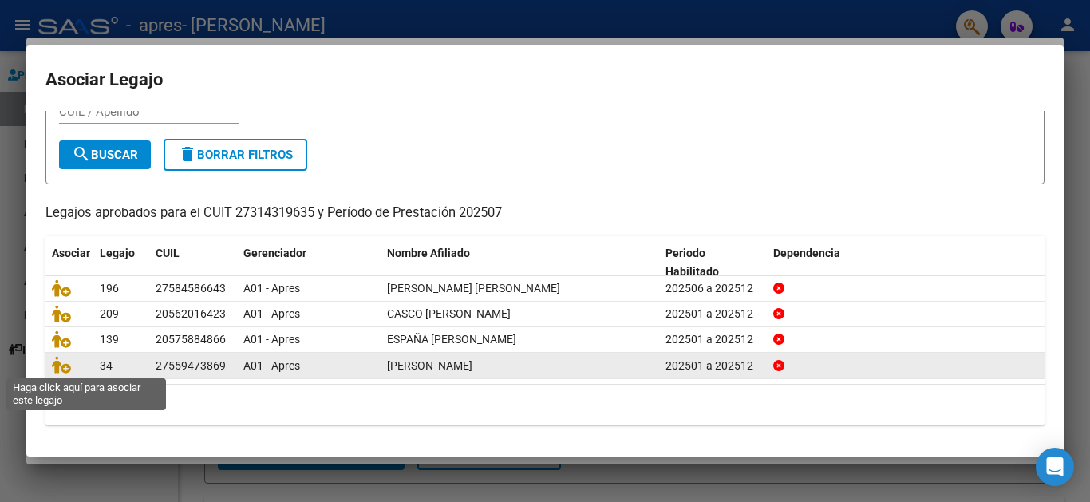
click at [72, 364] on span at bounding box center [64, 365] width 24 height 13
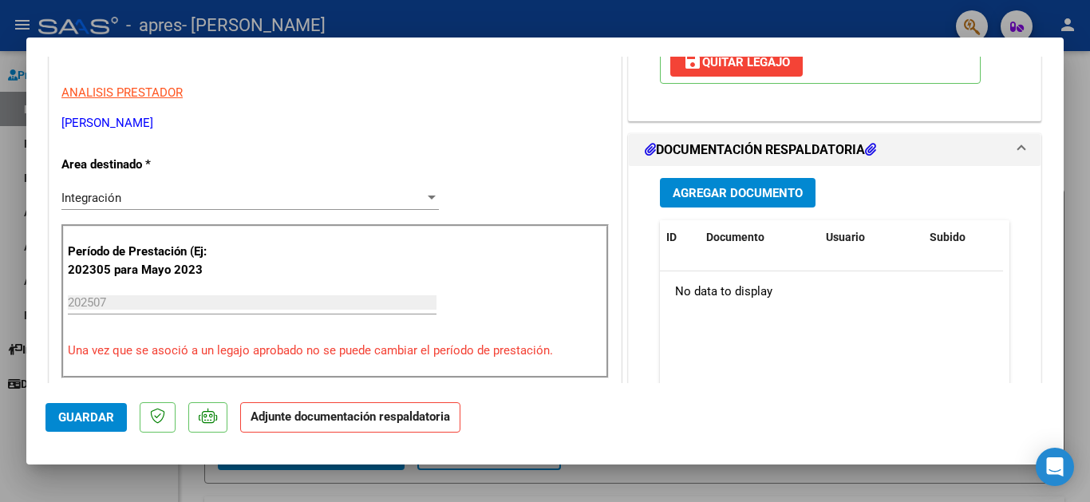
scroll to position [387, 0]
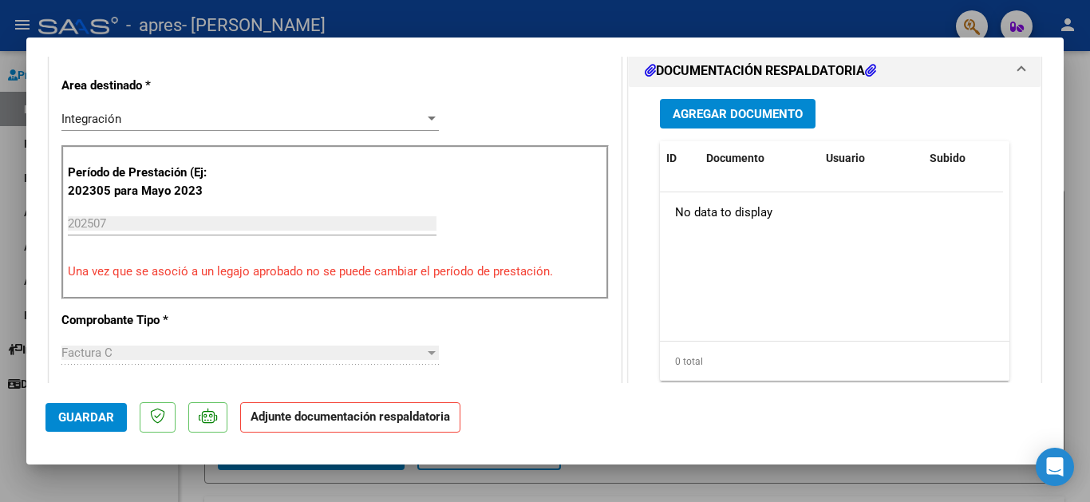
click at [677, 117] on span "Agregar Documento" at bounding box center [738, 114] width 130 height 14
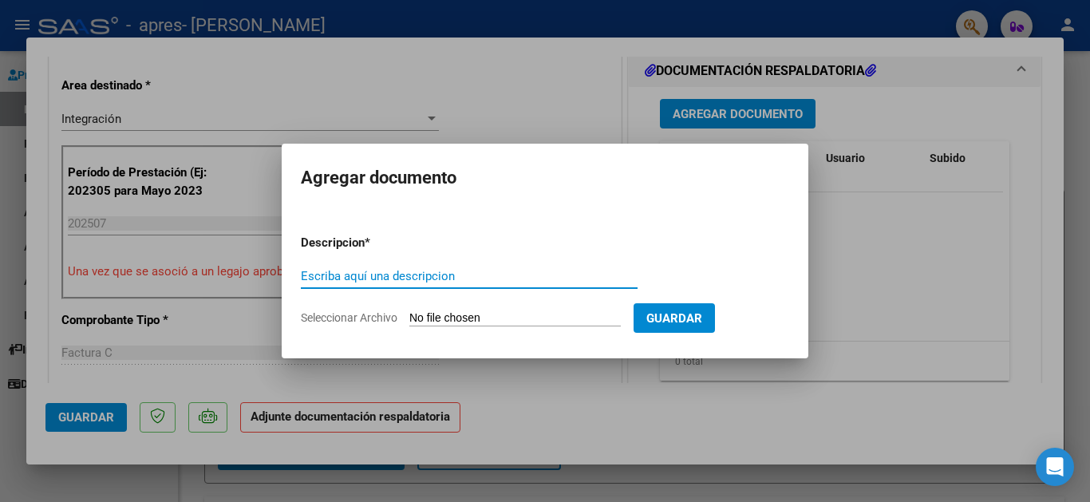
type input "l"
type input "planilla [PERSON_NAME]"
click at [472, 310] on form "Descripcion * planilla [PERSON_NAME] Escriba aquí una descripcion Seleccionar A…" at bounding box center [545, 280] width 488 height 117
click at [548, 321] on input "Seleccionar Archivo" at bounding box center [515, 318] width 212 height 15
type input "C:\fakepath\planilla [PERSON_NAME] [DATE].pdf"
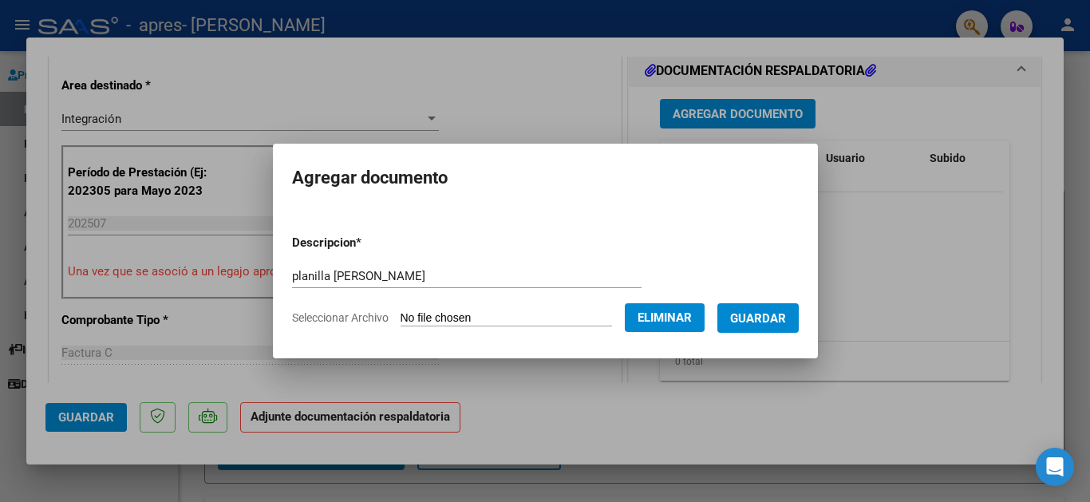
click at [756, 322] on span "Guardar" at bounding box center [758, 318] width 56 height 14
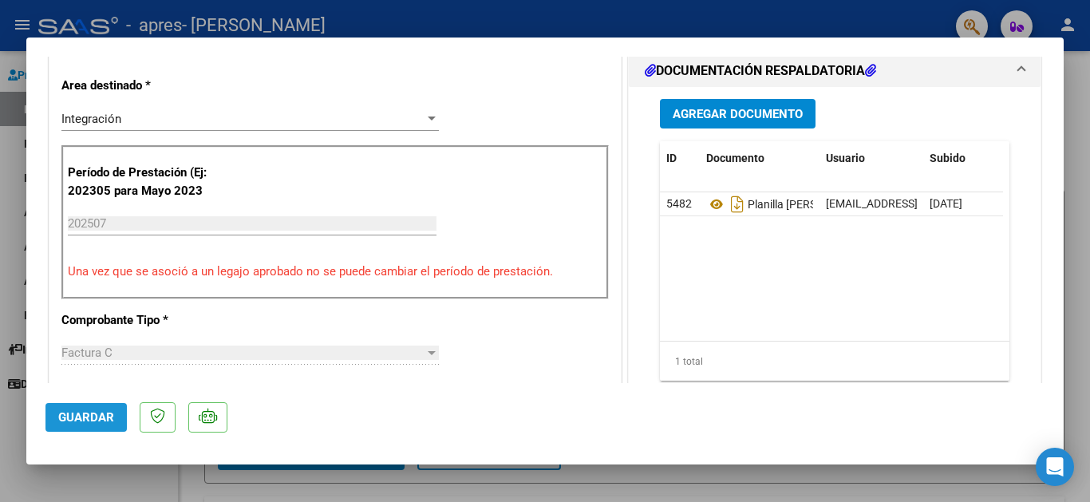
click at [57, 413] on button "Guardar" at bounding box center [85, 417] width 81 height 29
